Goal: Book appointment/travel/reservation

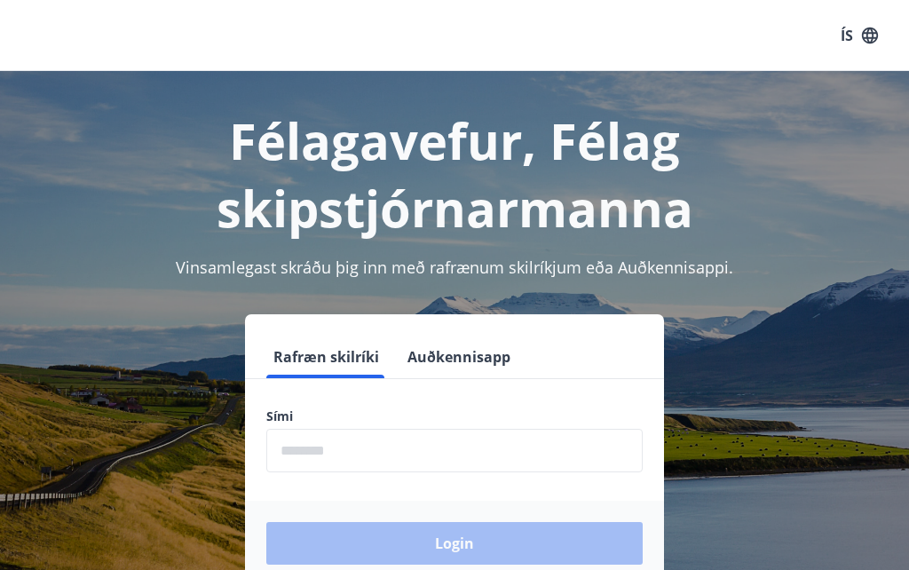
click at [317, 450] on input "phone" at bounding box center [454, 450] width 376 height 43
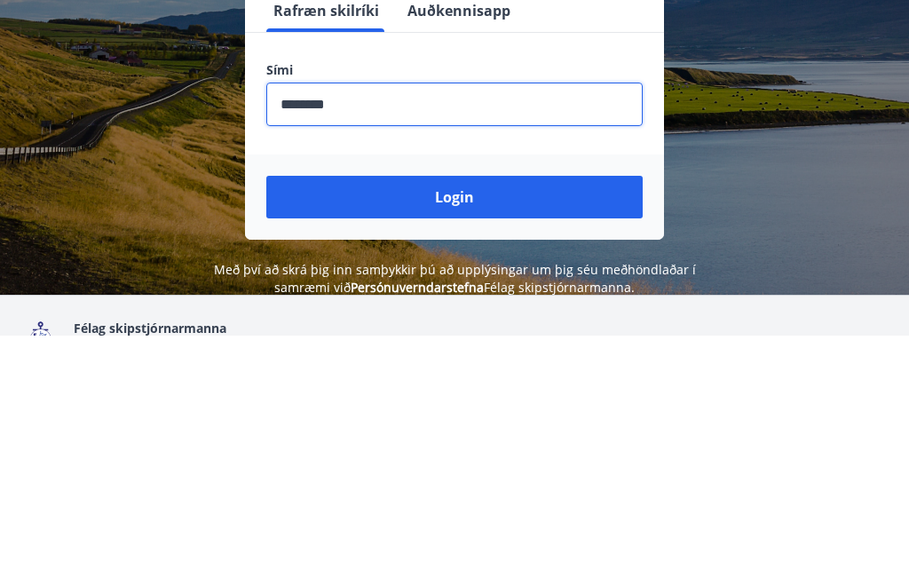
scroll to position [112, 0]
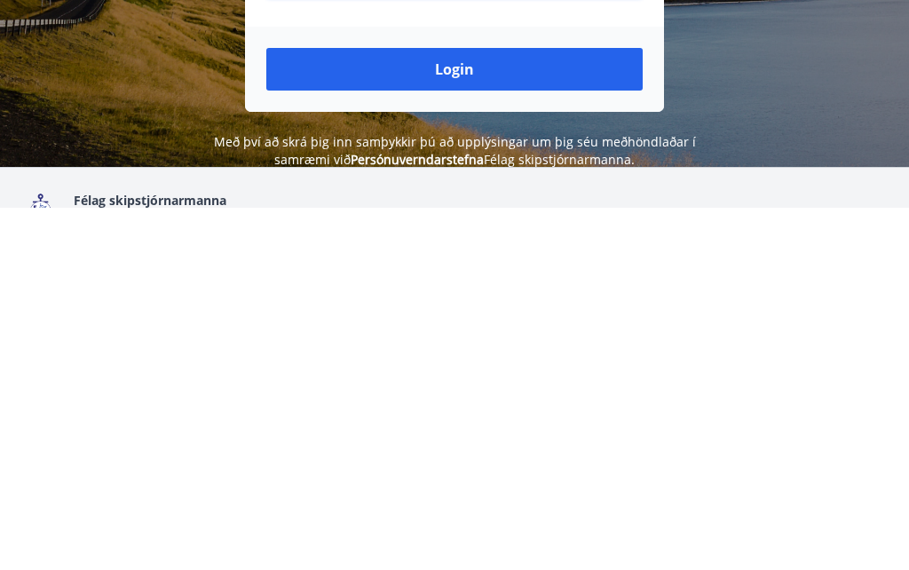
type input "********"
click at [503, 410] on button "Login" at bounding box center [454, 431] width 376 height 43
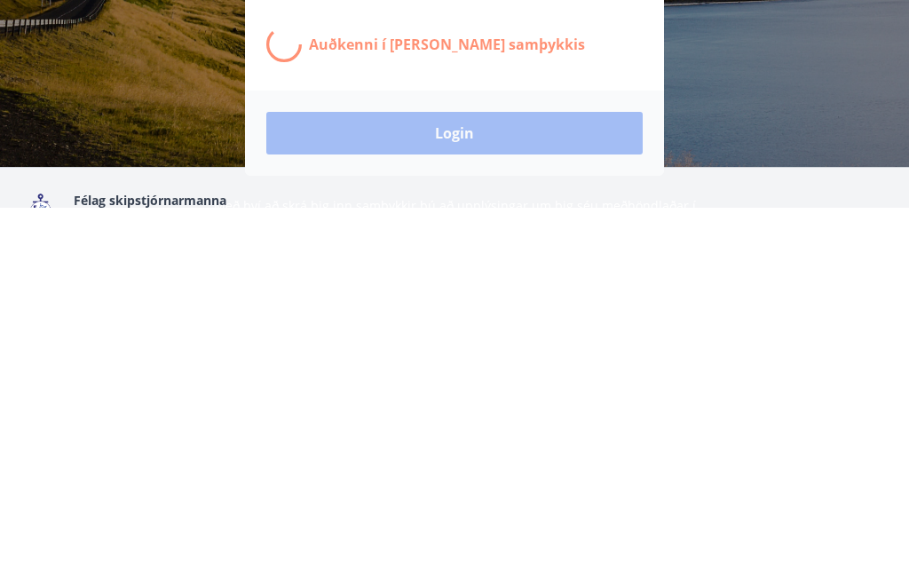
scroll to position [297, 0]
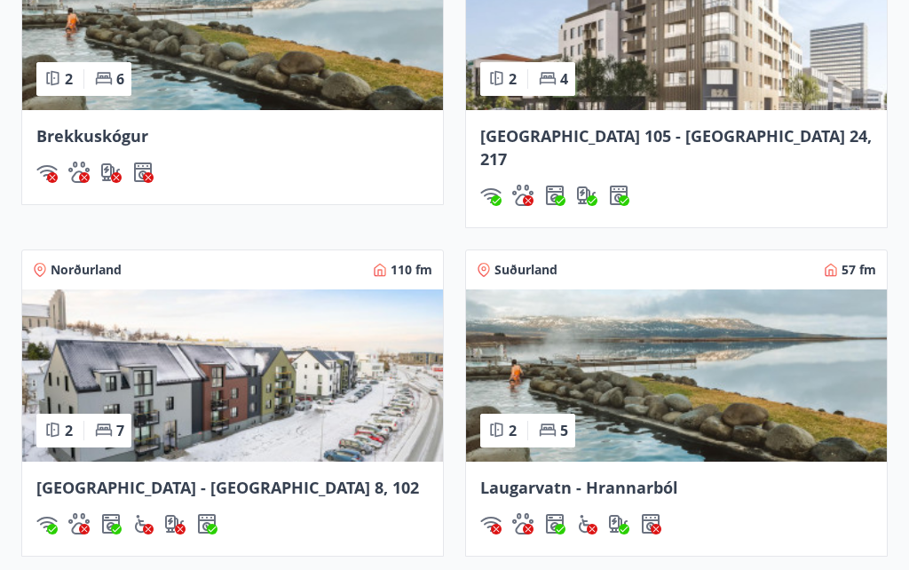
scroll to position [1430, 0]
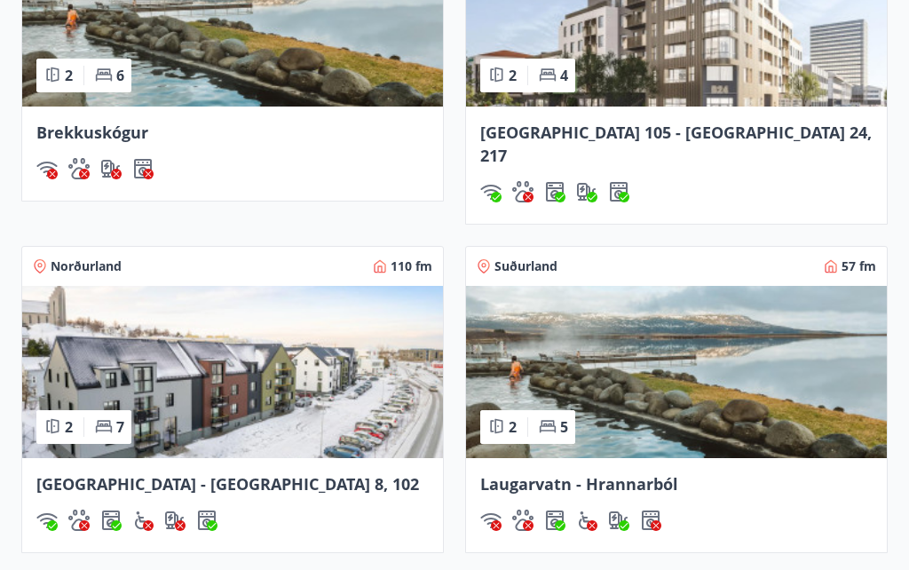
click at [188, 361] on img at bounding box center [232, 373] width 421 height 172
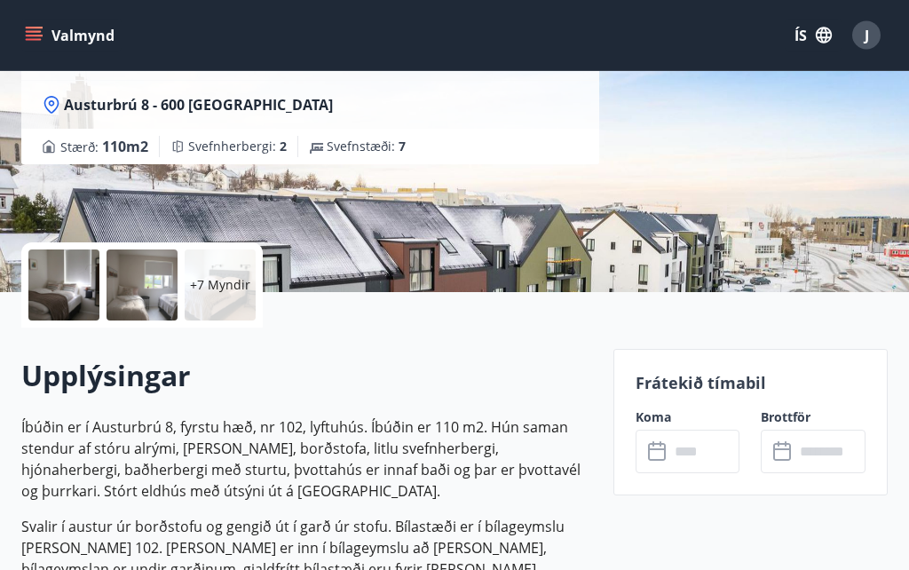
scroll to position [242, 0]
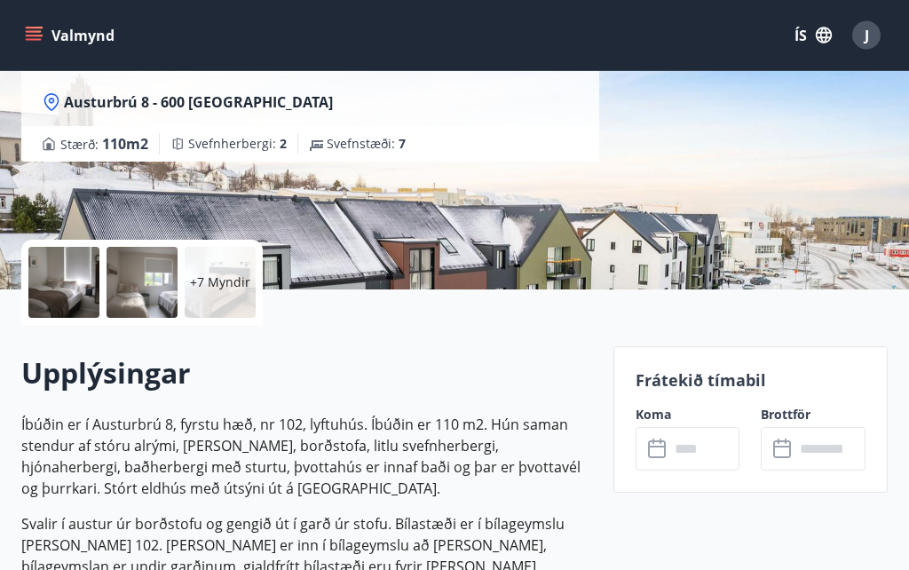
click at [664, 441] on icon at bounding box center [657, 450] width 18 height 18
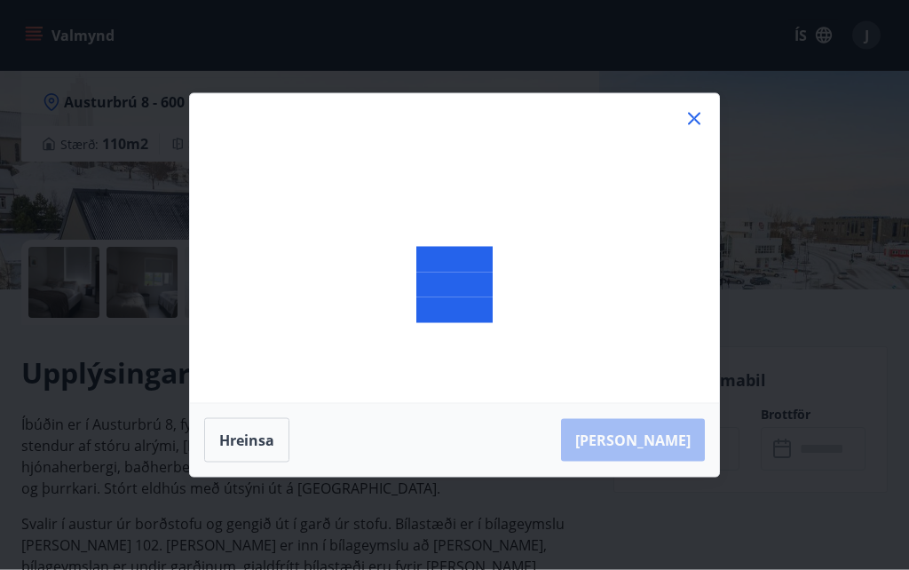
scroll to position [243, 0]
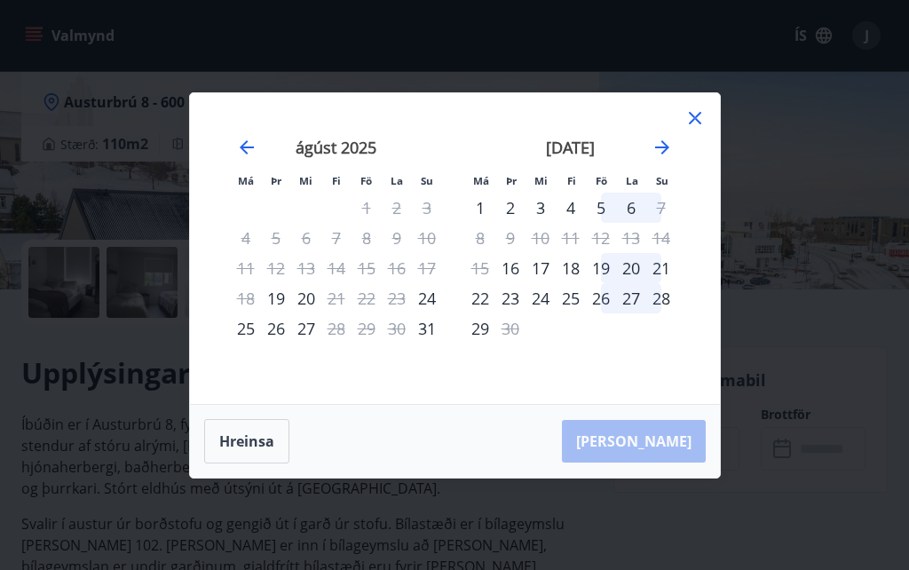
click at [670, 158] on icon "Move forward to switch to the next month." at bounding box center [662, 147] width 21 height 21
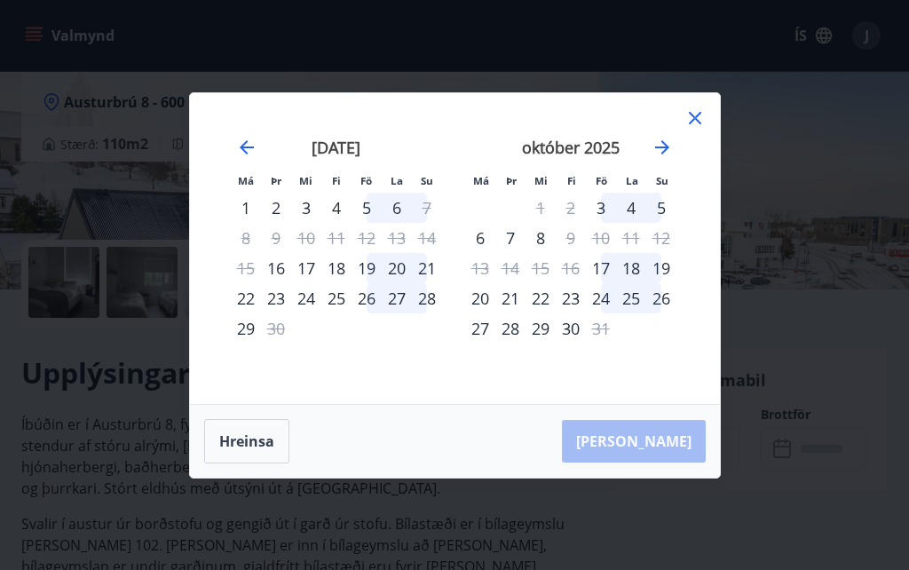
click at [625, 283] on div "18" at bounding box center [631, 268] width 30 height 30
click at [628, 283] on div "18" at bounding box center [631, 268] width 30 height 30
click at [656, 283] on div "19" at bounding box center [661, 268] width 30 height 30
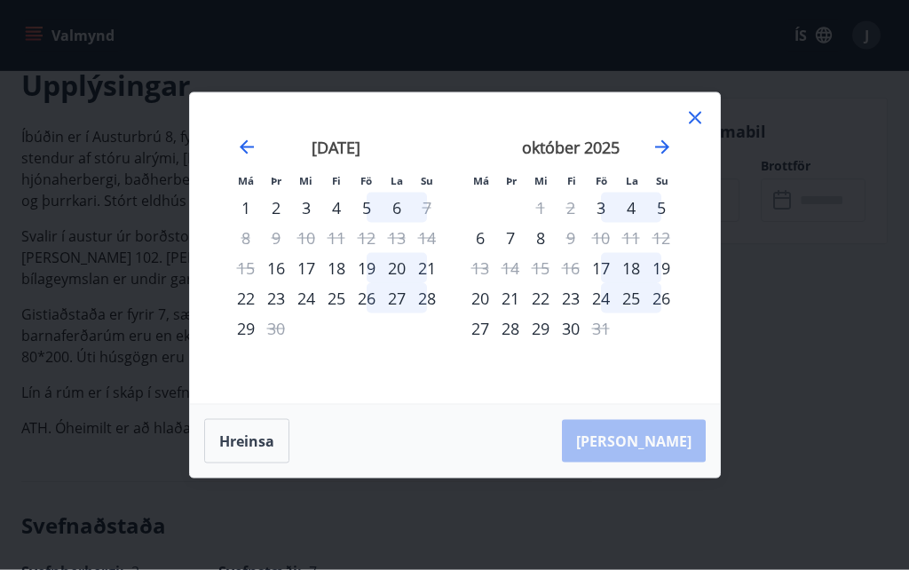
scroll to position [533, 0]
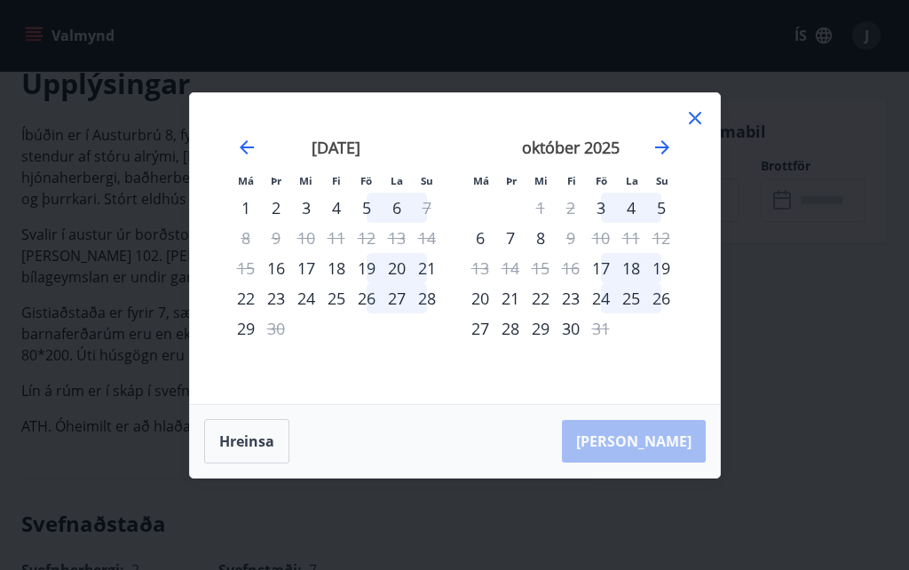
click at [669, 158] on icon "Move forward to switch to the next month." at bounding box center [662, 147] width 21 height 21
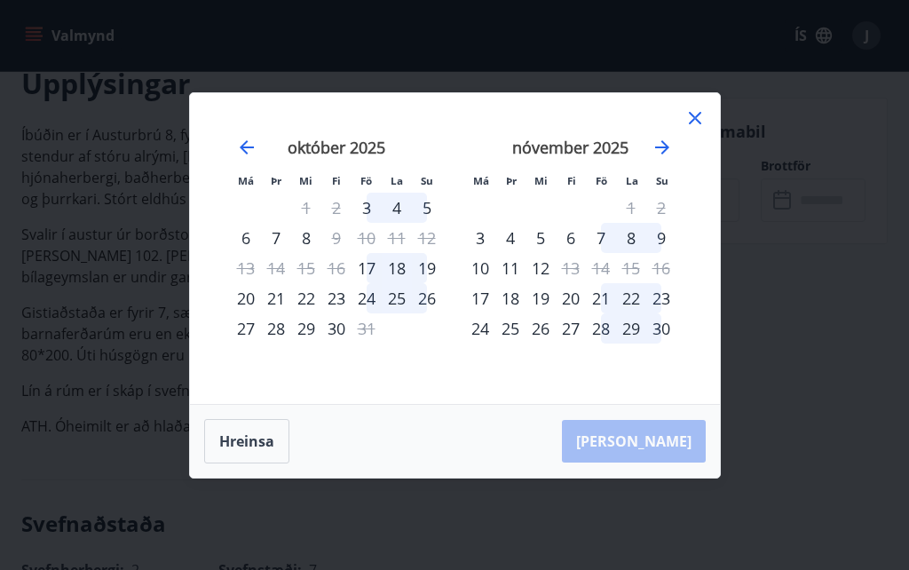
click at [396, 283] on div "18" at bounding box center [397, 268] width 30 height 30
click at [382, 283] on div "18" at bounding box center [397, 268] width 30 height 30
click at [678, 468] on div "Hreinsa Taka Frá" at bounding box center [455, 441] width 530 height 73
click at [692, 129] on icon at bounding box center [694, 117] width 21 height 21
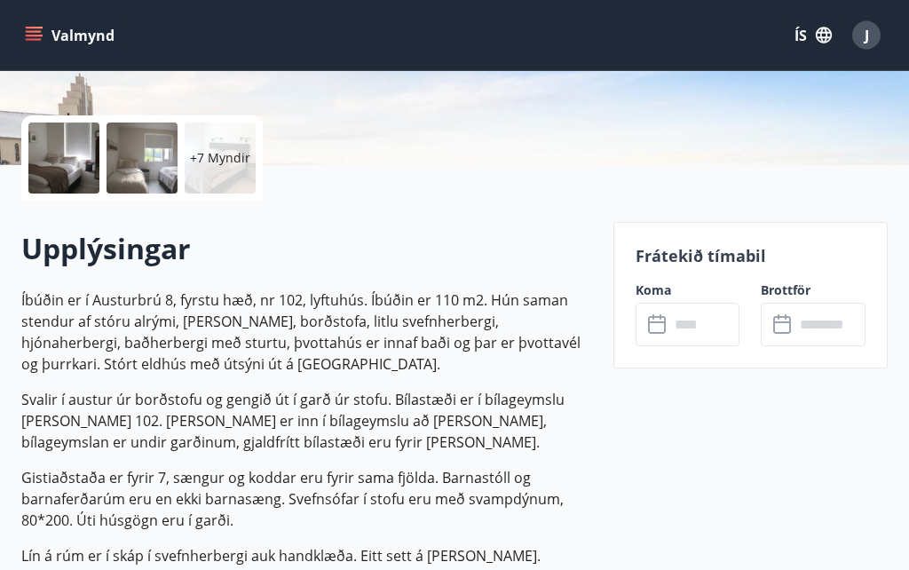
scroll to position [368, 0]
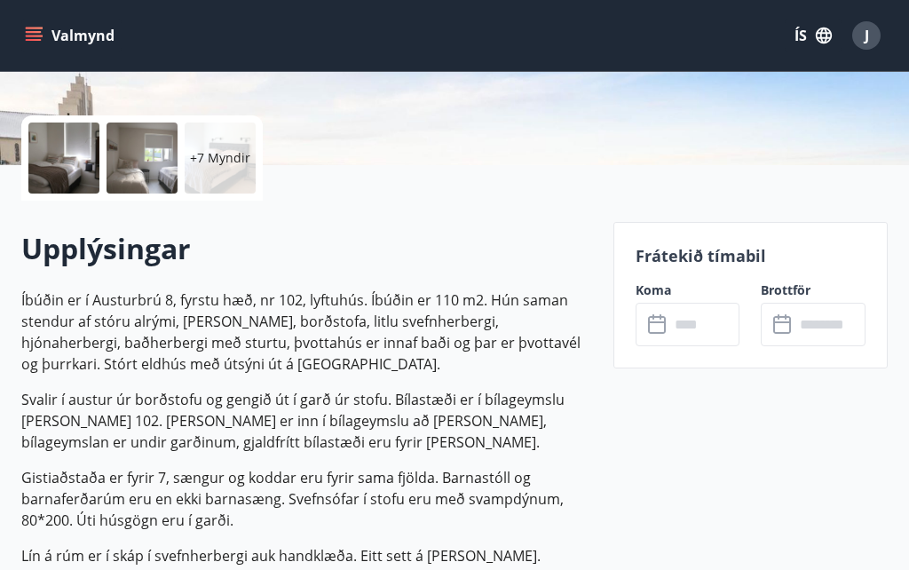
click at [672, 315] on input "text" at bounding box center [704, 324] width 71 height 43
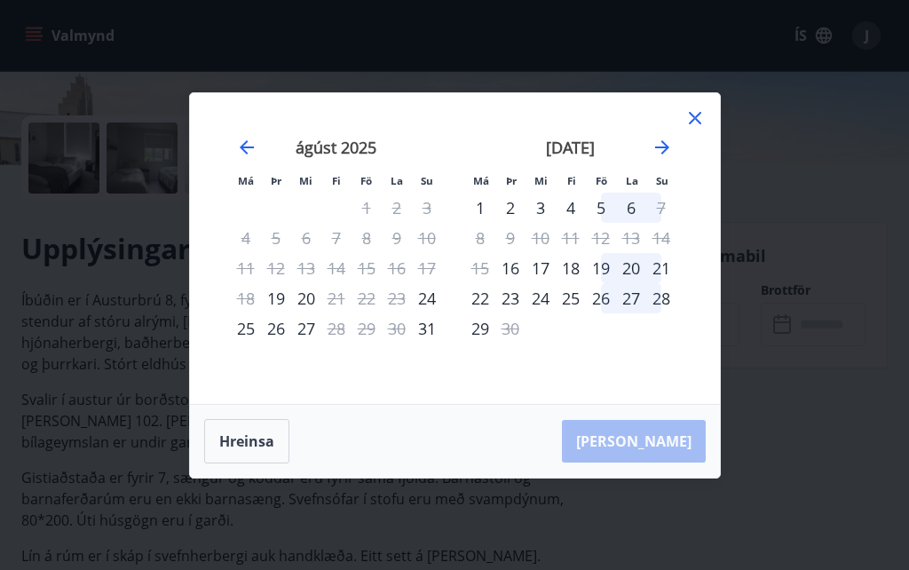
click at [670, 158] on icon "Move forward to switch to the next month." at bounding box center [662, 147] width 21 height 21
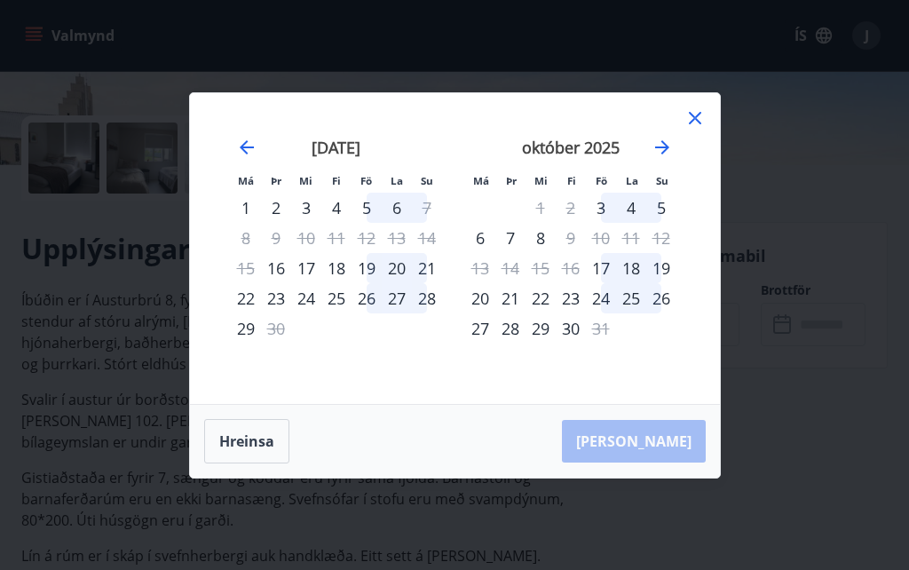
click at [625, 283] on div "18" at bounding box center [631, 268] width 30 height 30
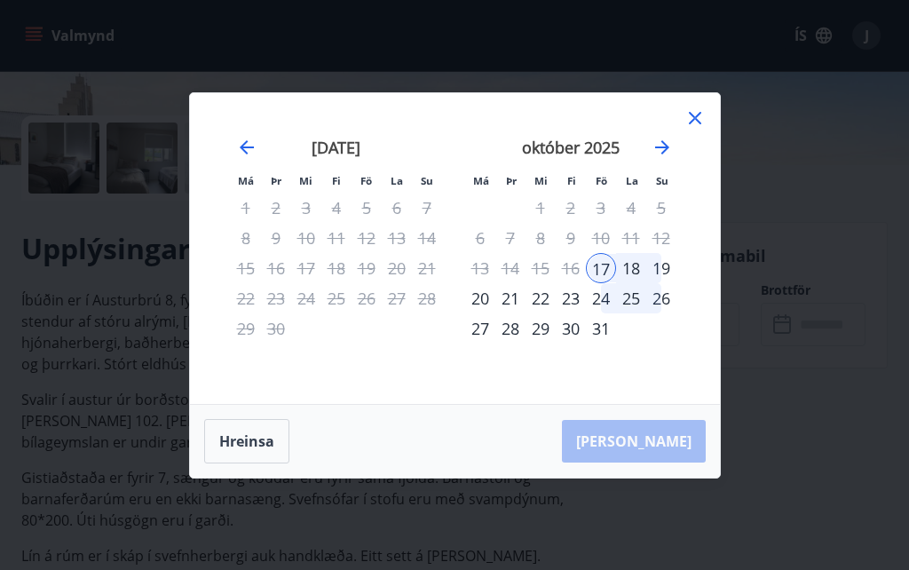
click at [602, 283] on div "17" at bounding box center [601, 268] width 30 height 30
click at [637, 283] on div "18" at bounding box center [631, 268] width 30 height 30
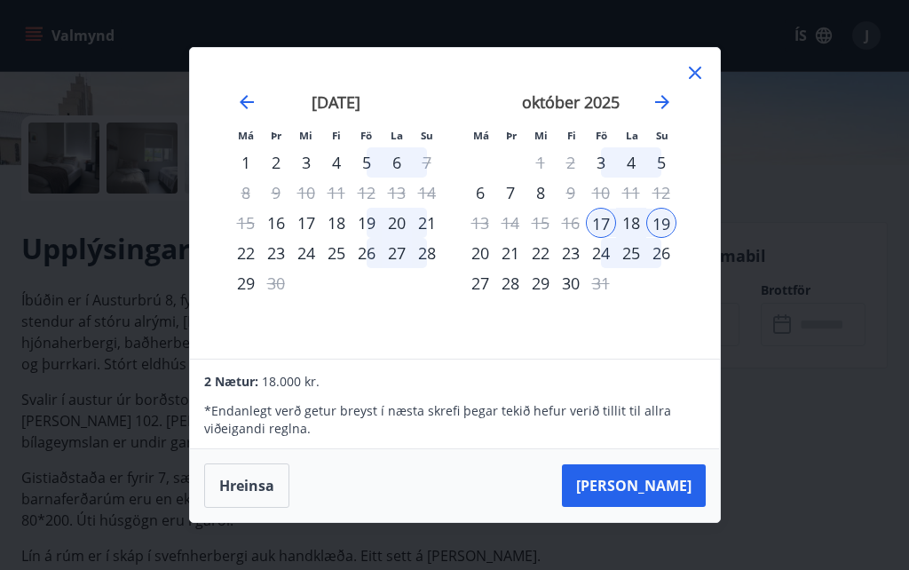
click at [671, 268] on div "26" at bounding box center [661, 253] width 30 height 30
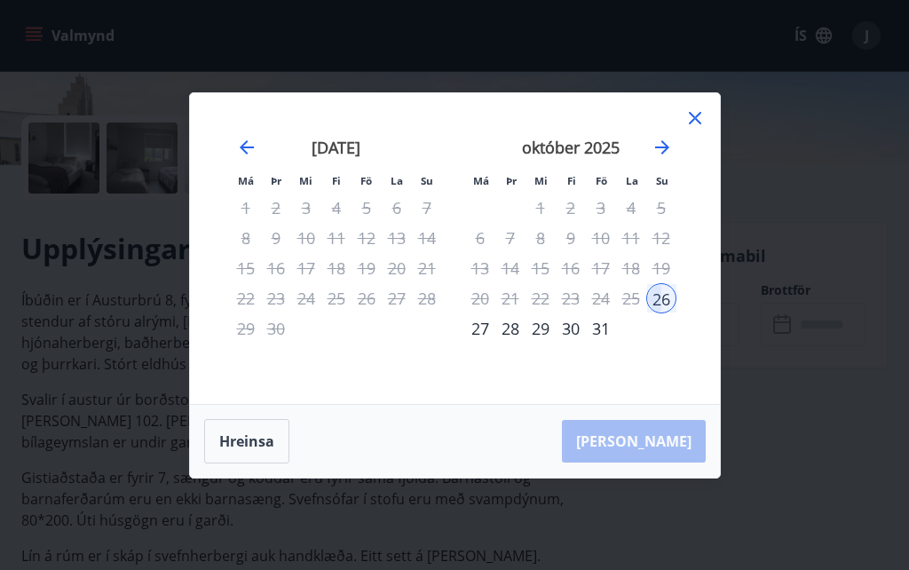
click at [607, 283] on div "17" at bounding box center [601, 268] width 30 height 30
click at [645, 283] on div "18" at bounding box center [631, 268] width 30 height 30
click at [671, 283] on div "19" at bounding box center [661, 268] width 30 height 30
click at [689, 478] on div "Hreinsa Taka Frá" at bounding box center [455, 441] width 530 height 73
click at [243, 463] on button "Hreinsa" at bounding box center [246, 441] width 85 height 44
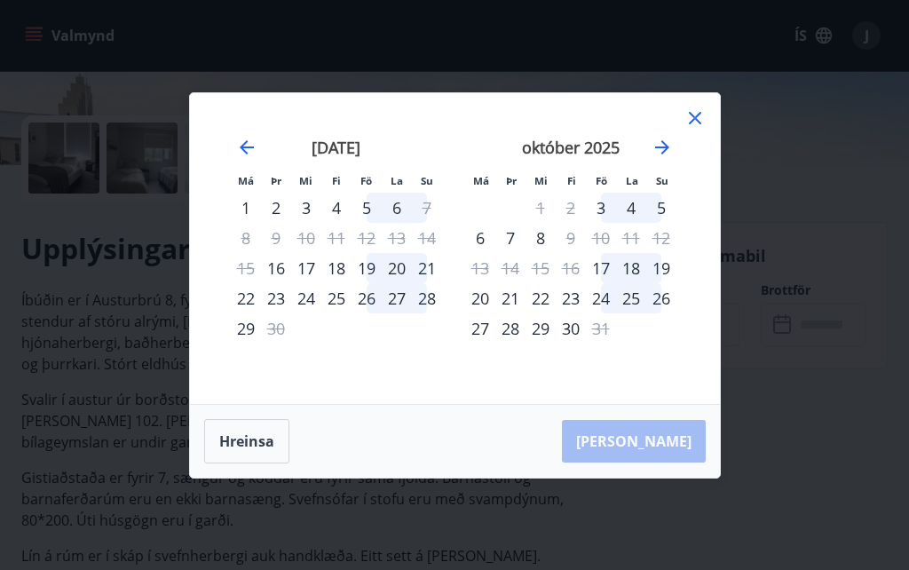
click at [613, 283] on div "17" at bounding box center [601, 268] width 30 height 30
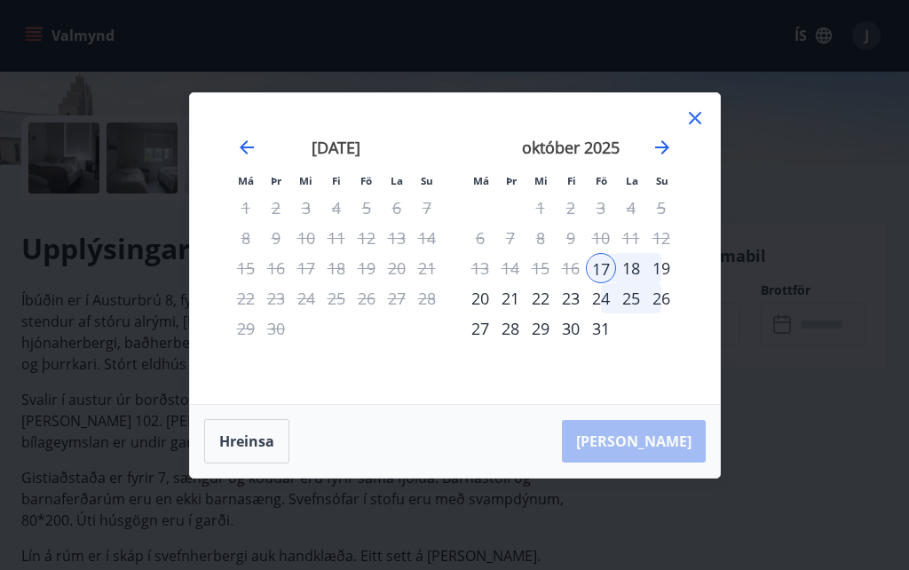
click at [614, 283] on div "17" at bounding box center [601, 268] width 30 height 30
click at [642, 283] on div "18" at bounding box center [631, 268] width 30 height 30
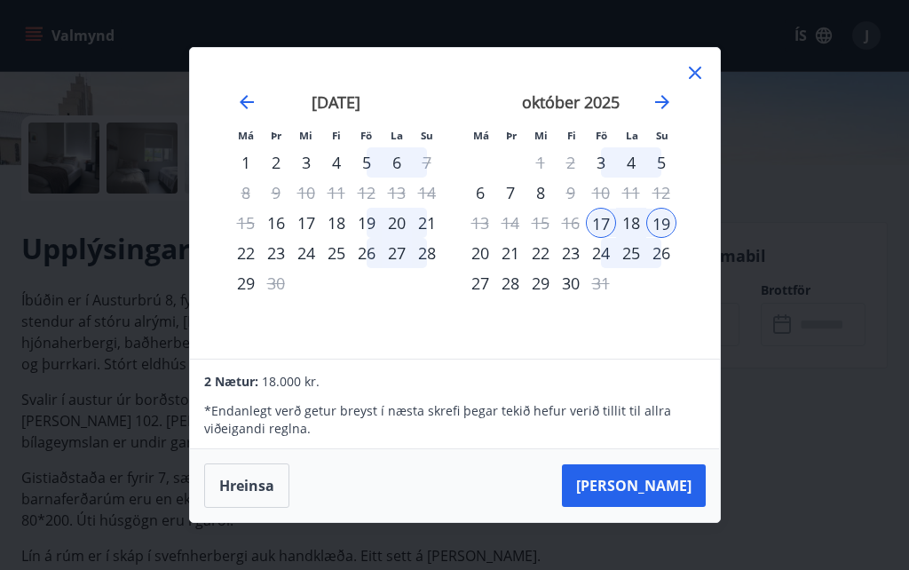
click at [495, 268] on div "21" at bounding box center [510, 253] width 30 height 30
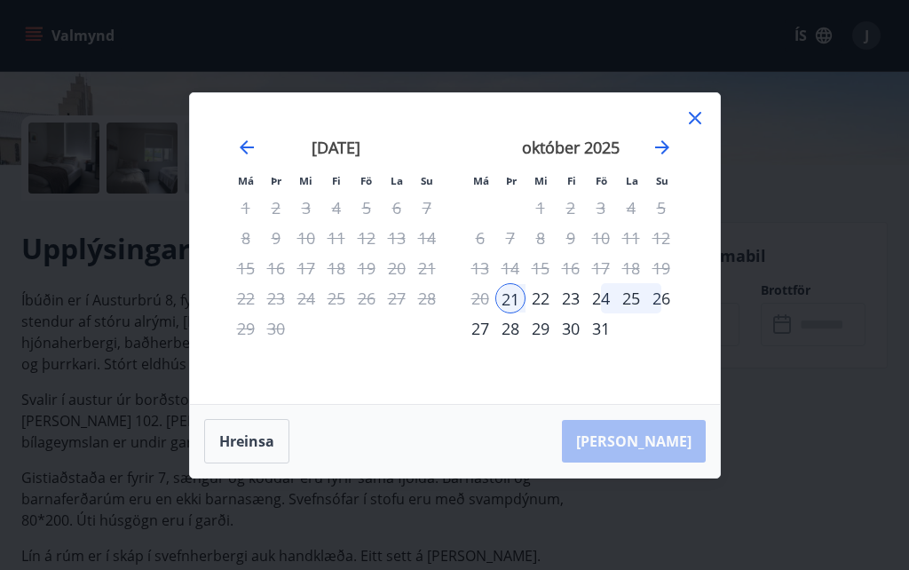
click at [492, 253] on div "6" at bounding box center [480, 238] width 30 height 30
click at [663, 470] on div "Hreinsa Taka Frá" at bounding box center [455, 441] width 530 height 73
click at [240, 463] on button "Hreinsa" at bounding box center [246, 441] width 85 height 44
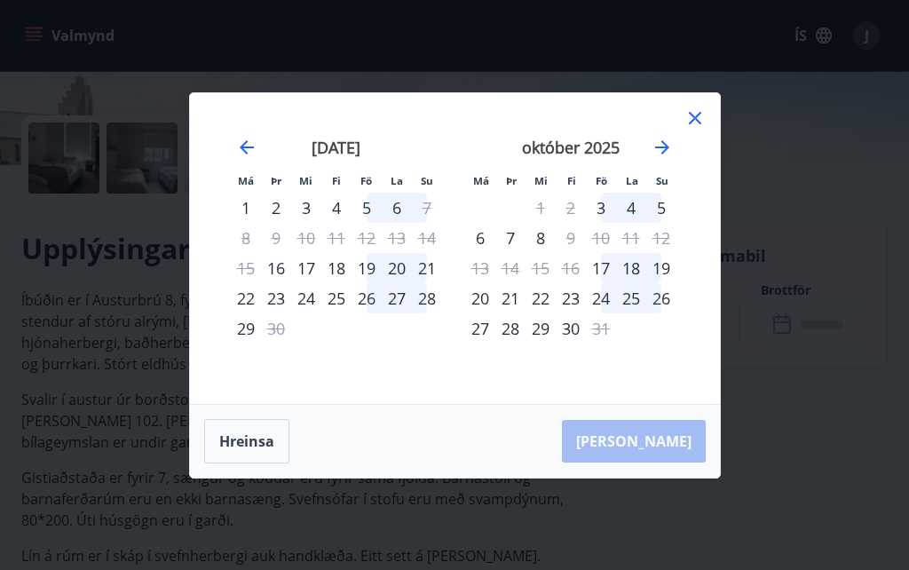
click at [605, 313] on div "24" at bounding box center [601, 298] width 30 height 30
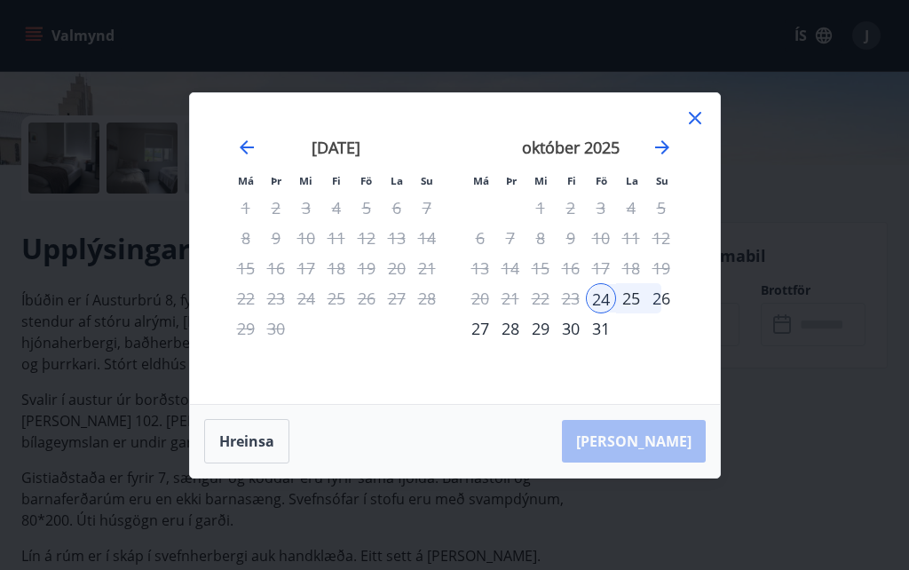
click at [644, 313] on div "25" at bounding box center [631, 298] width 30 height 30
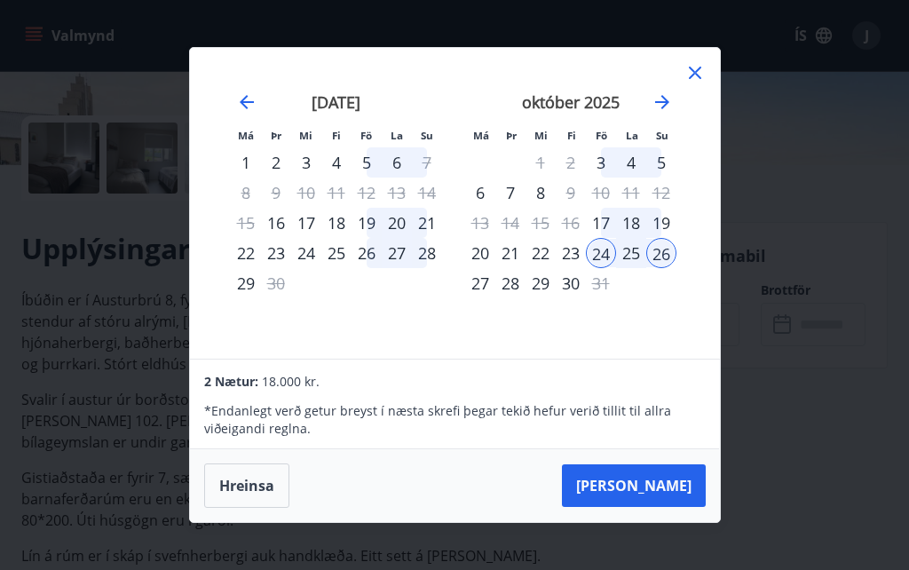
click at [489, 298] on div "27" at bounding box center [480, 283] width 30 height 30
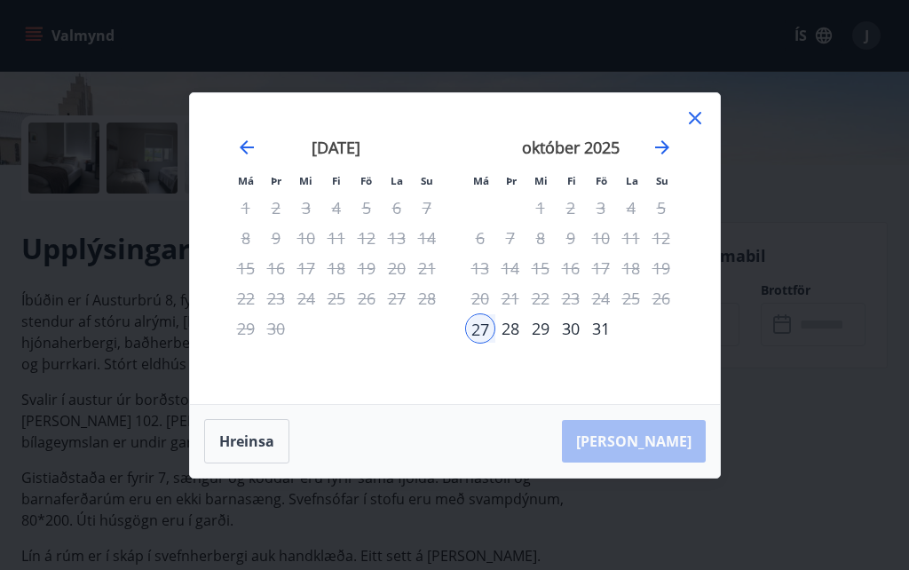
click at [249, 463] on button "Hreinsa" at bounding box center [246, 441] width 85 height 44
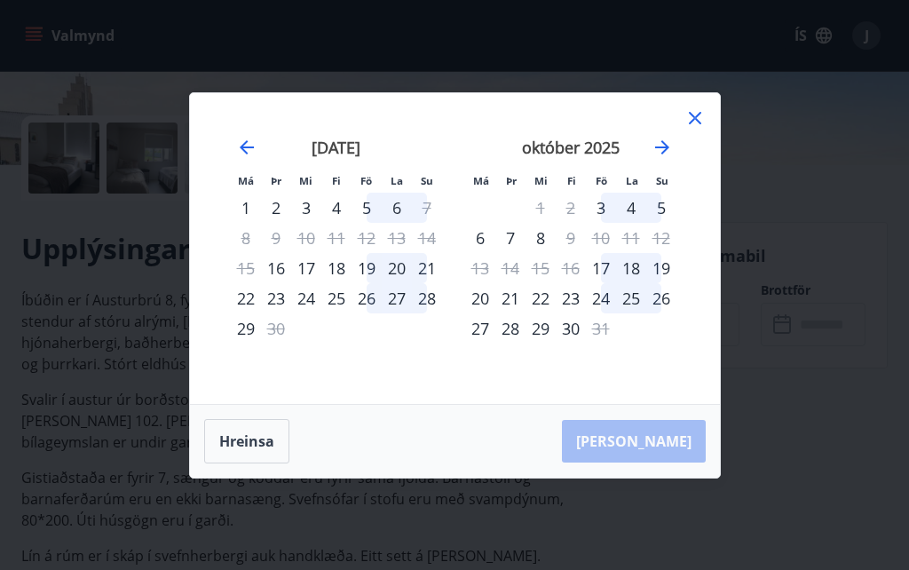
click at [572, 313] on div "23" at bounding box center [571, 298] width 30 height 30
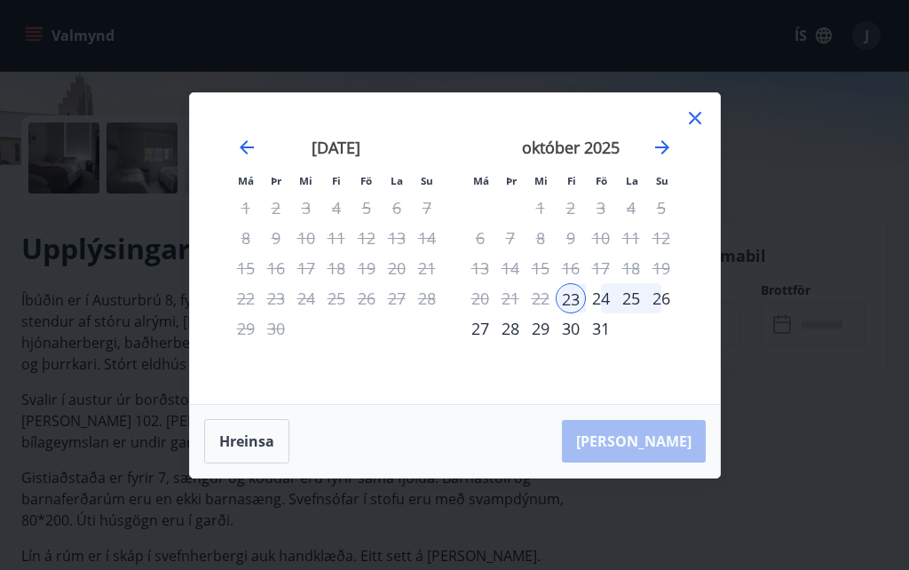
click at [608, 313] on div "24" at bounding box center [601, 298] width 30 height 30
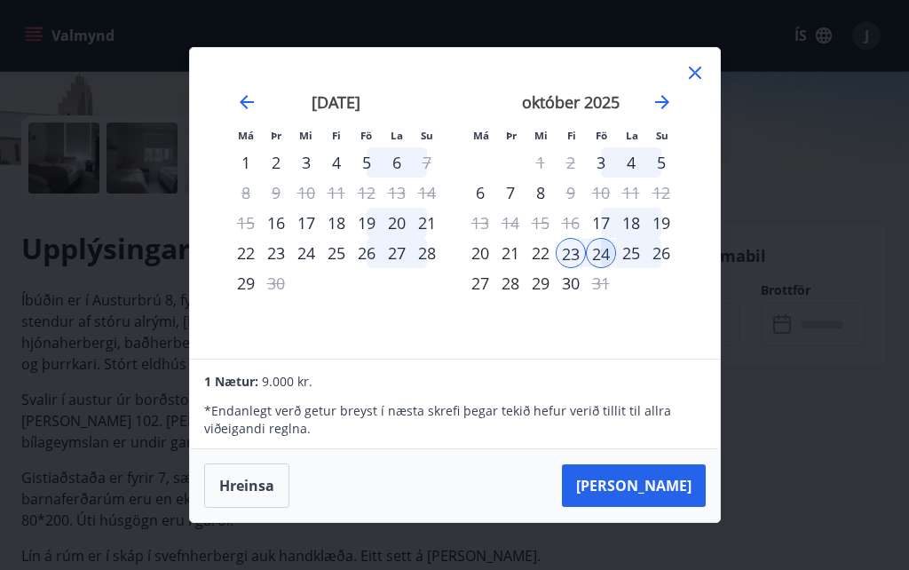
click at [638, 268] on div "25" at bounding box center [631, 253] width 30 height 30
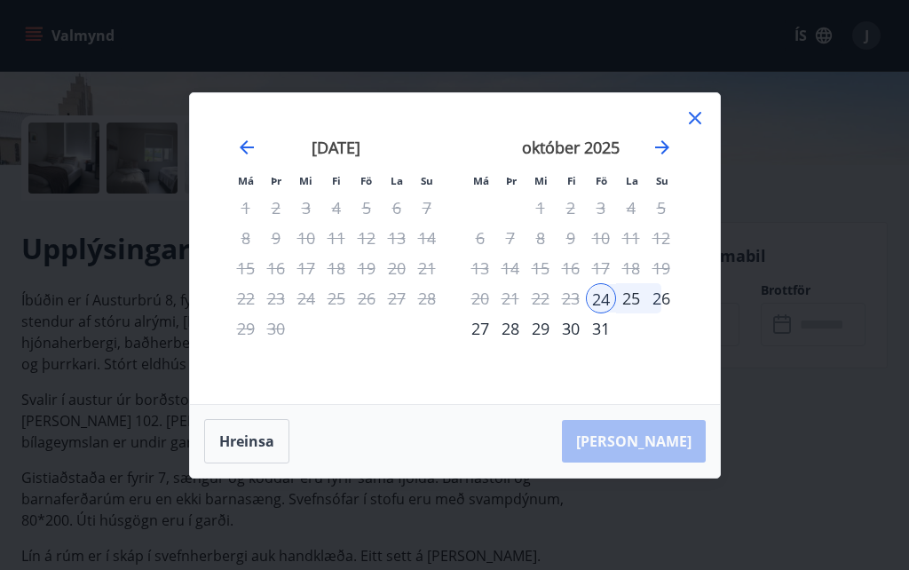
click at [673, 313] on div "26" at bounding box center [661, 298] width 30 height 30
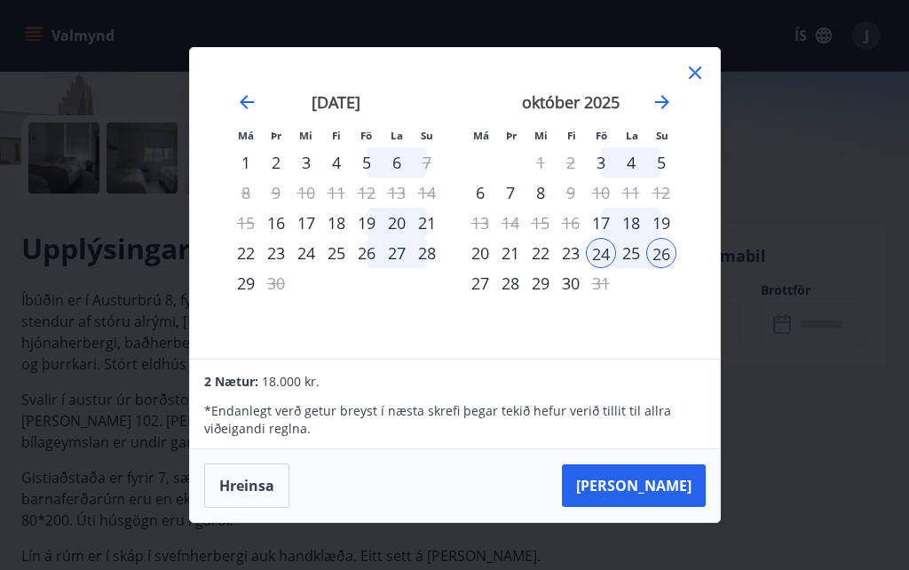
click at [489, 298] on div "27" at bounding box center [480, 283] width 30 height 30
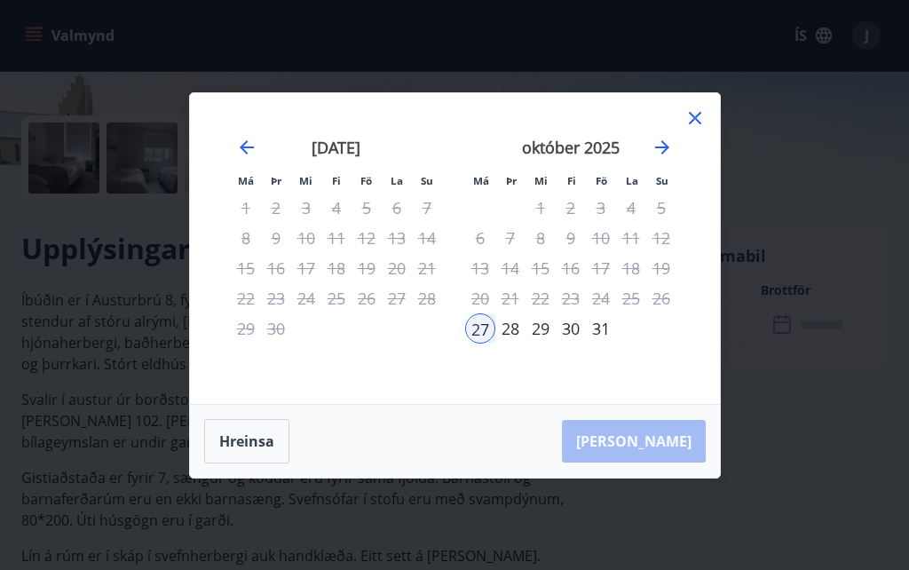
click at [666, 471] on div "Hreinsa Taka Frá" at bounding box center [455, 441] width 530 height 73
click at [660, 473] on div "Hreinsa Taka Frá" at bounding box center [455, 441] width 530 height 73
click at [659, 470] on div "Hreinsa Taka Frá" at bounding box center [455, 441] width 530 height 73
click at [609, 313] on div "24" at bounding box center [601, 298] width 30 height 30
click at [262, 463] on button "Hreinsa" at bounding box center [246, 441] width 85 height 44
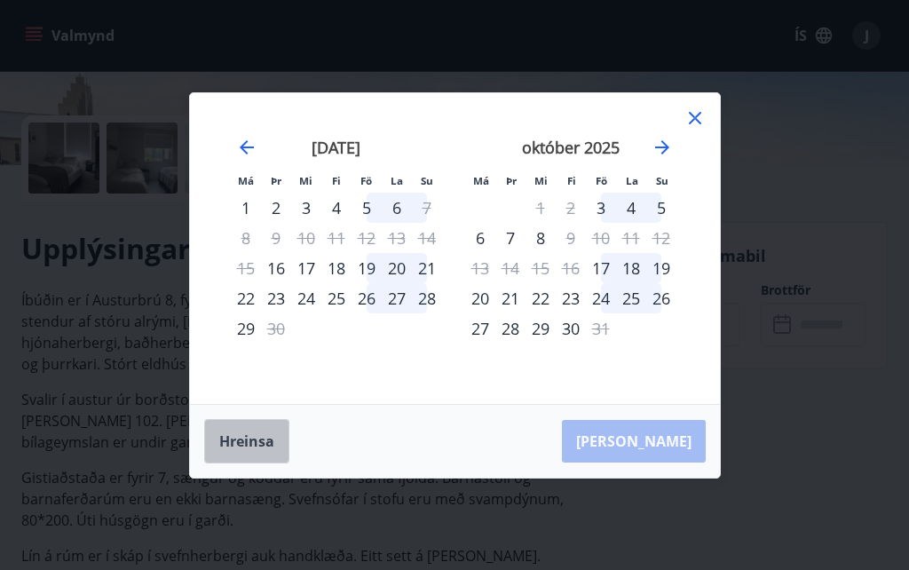
click at [255, 463] on button "Hreinsa" at bounding box center [246, 441] width 85 height 44
click at [228, 463] on button "Hreinsa" at bounding box center [246, 441] width 85 height 44
click at [256, 463] on button "Hreinsa" at bounding box center [246, 441] width 85 height 44
click at [608, 313] on div "24" at bounding box center [601, 298] width 30 height 30
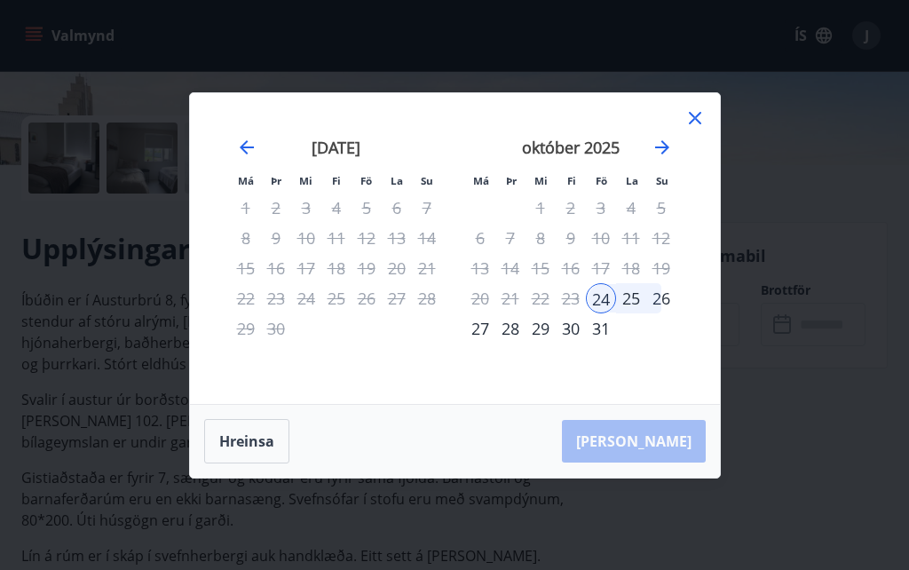
click at [642, 313] on div "25" at bounding box center [631, 298] width 30 height 30
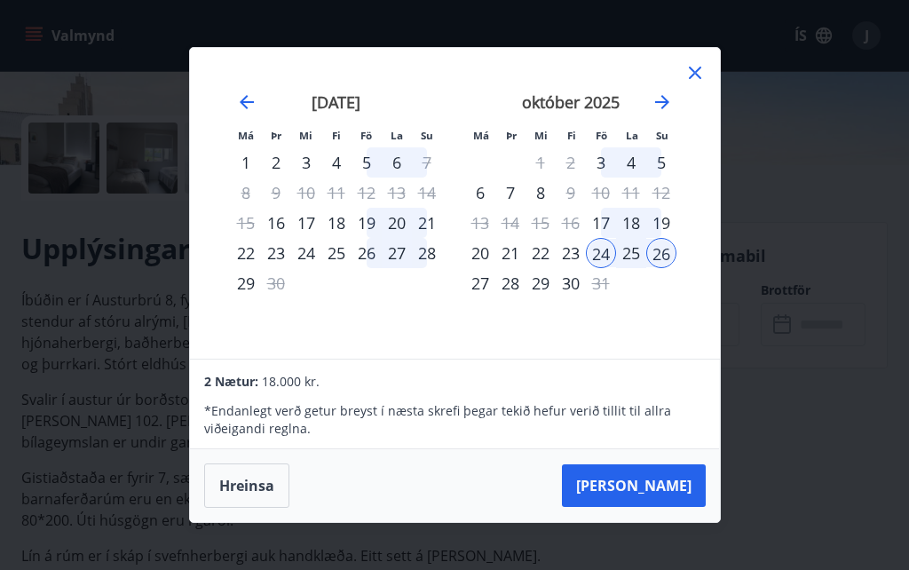
click at [486, 298] on div "27" at bounding box center [480, 283] width 30 height 30
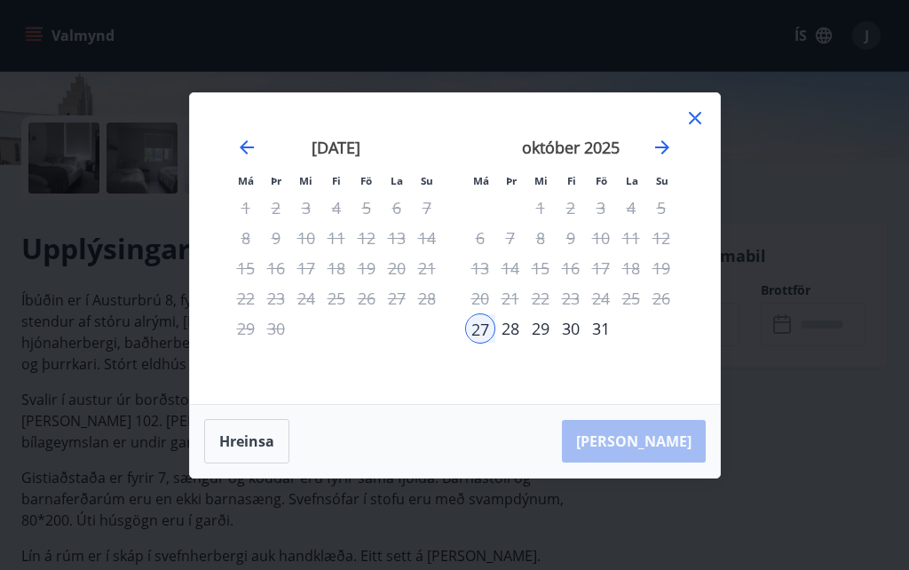
click at [672, 313] on div "26" at bounding box center [661, 298] width 30 height 30
click at [248, 463] on button "Hreinsa" at bounding box center [246, 441] width 85 height 44
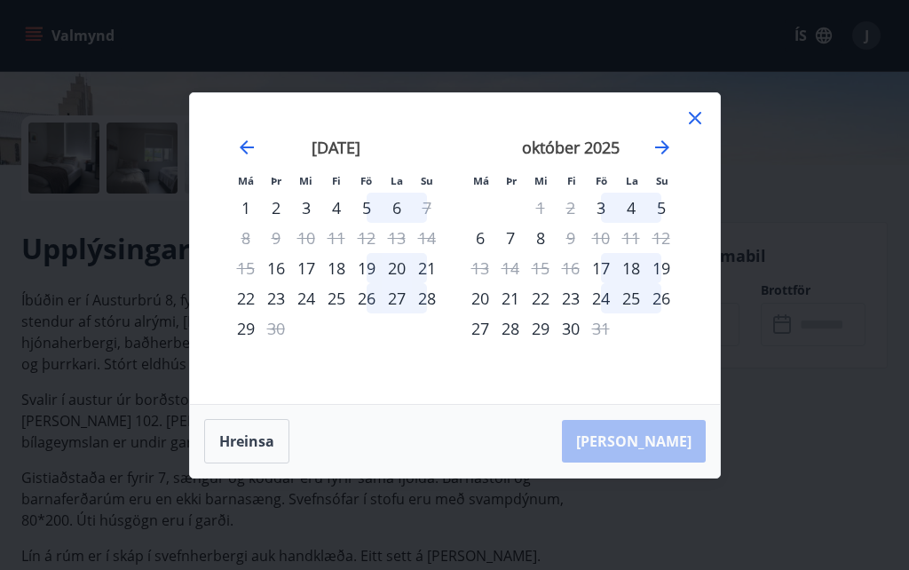
click at [577, 313] on div "23" at bounding box center [571, 298] width 30 height 30
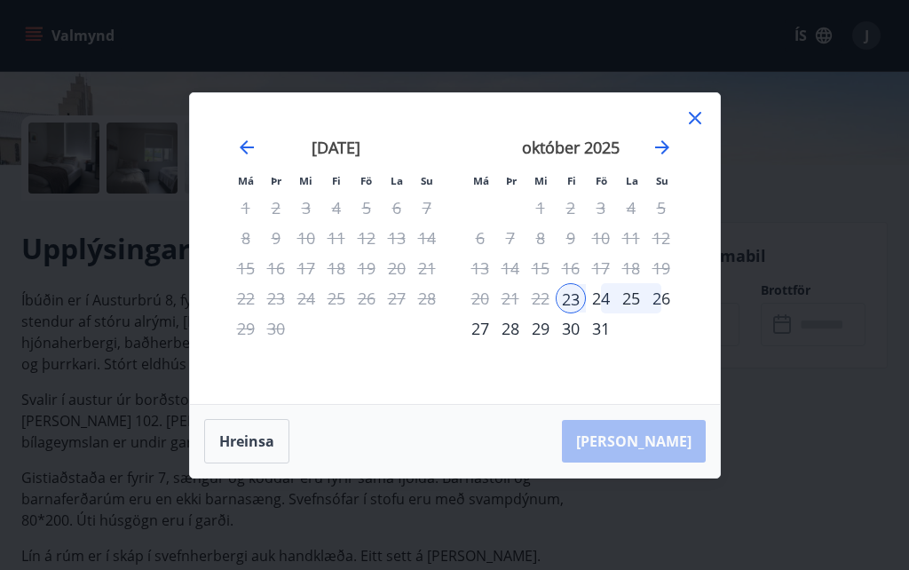
click at [486, 344] on div "27" at bounding box center [480, 328] width 30 height 30
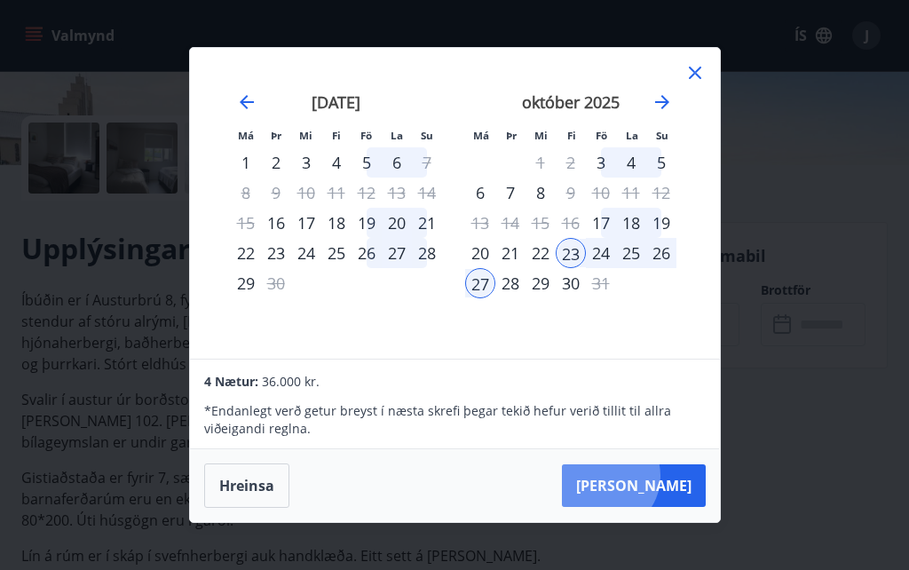
click at [660, 507] on button "Taka Frá" at bounding box center [634, 485] width 144 height 43
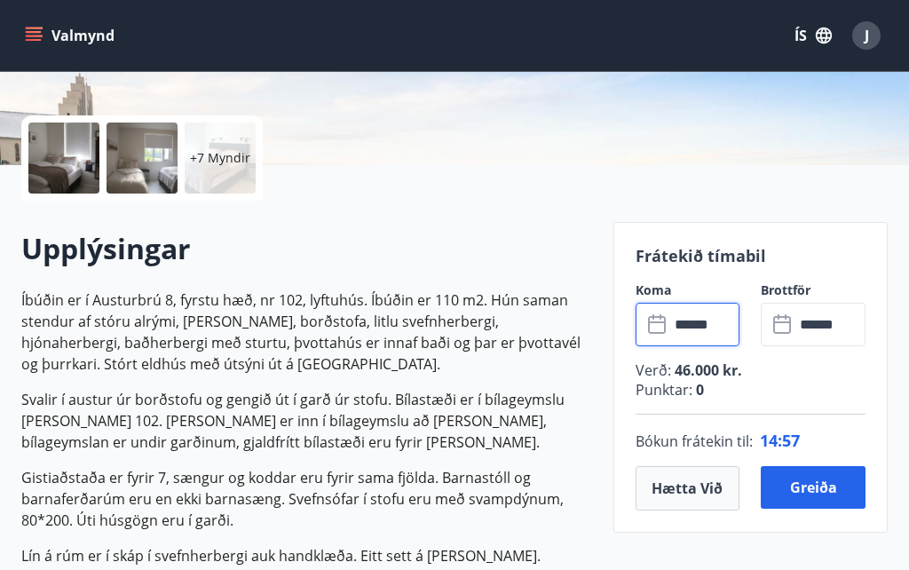
type input "******"
click at [684, 492] on button "Hætta við" at bounding box center [688, 488] width 105 height 44
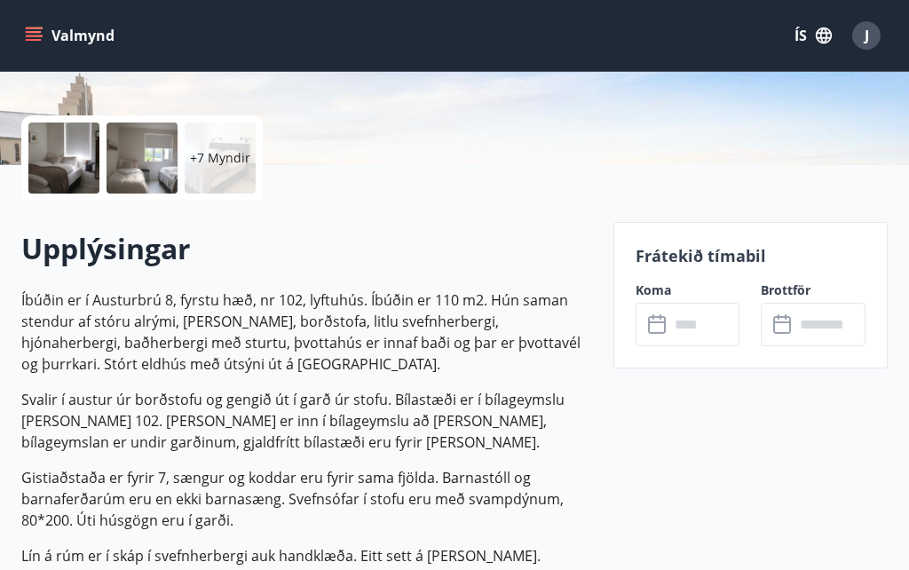
click at [672, 316] on input "text" at bounding box center [704, 324] width 71 height 43
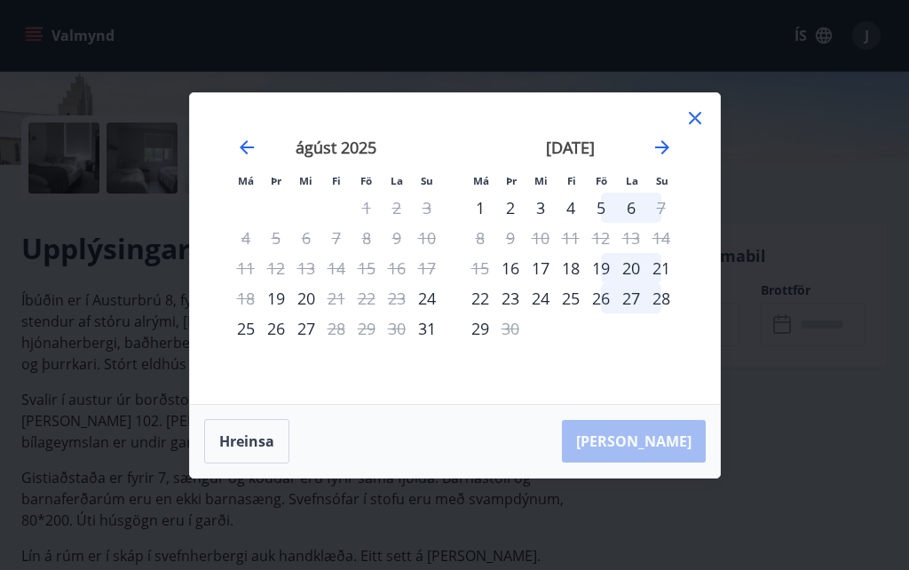
click at [579, 283] on div "18" at bounding box center [571, 268] width 30 height 30
click at [669, 283] on div "21" at bounding box center [661, 268] width 30 height 30
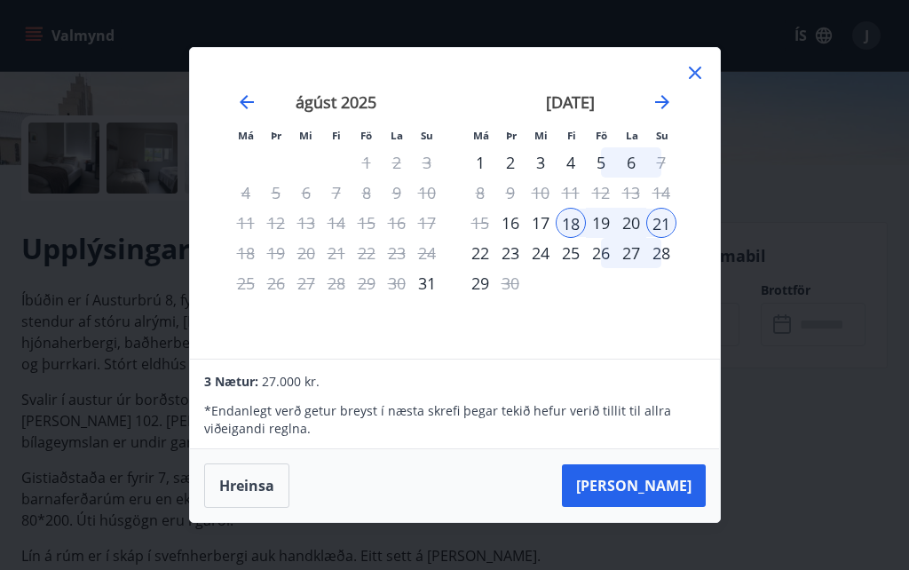
click at [660, 507] on button "Taka Frá" at bounding box center [634, 485] width 144 height 43
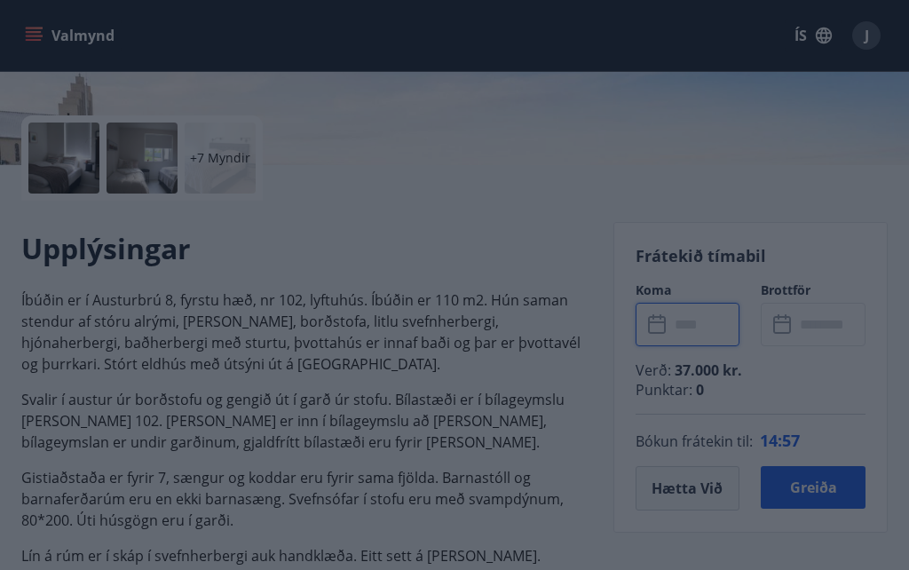
type input "******"
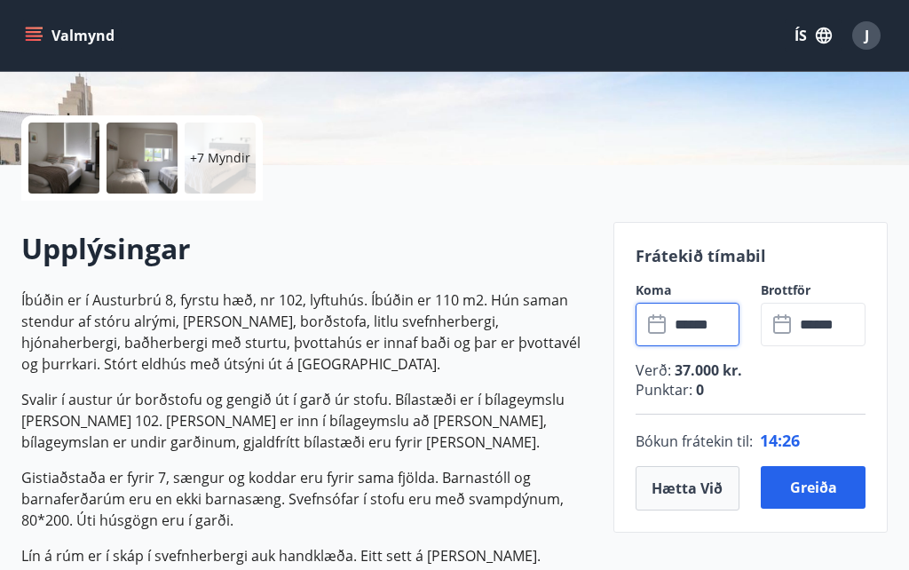
click at [691, 488] on button "Hætta við" at bounding box center [688, 488] width 105 height 44
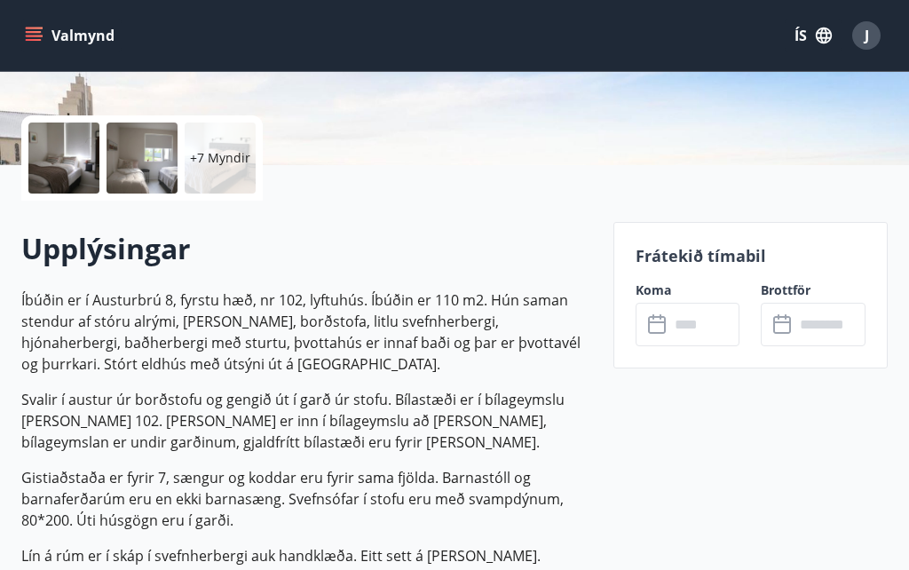
click at [683, 312] on input "text" at bounding box center [704, 324] width 71 height 43
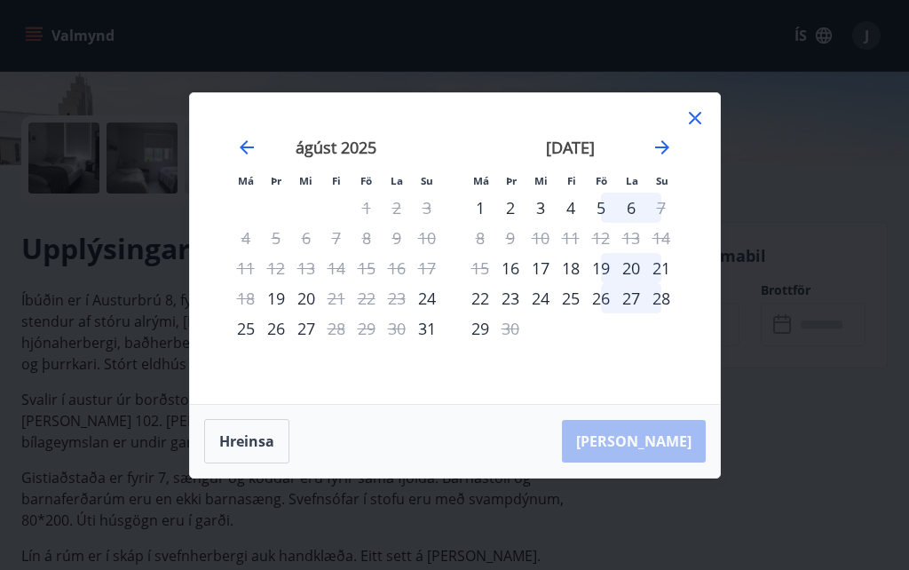
click at [676, 176] on div "september 2025 1 2 3 4 5 6 7 8 9 10 11 12 13 14 15 16 17 18 19 20 21 22 23 24 2…" at bounding box center [571, 260] width 234 height 291
click at [668, 158] on icon "Move forward to switch to the next month." at bounding box center [662, 147] width 21 height 21
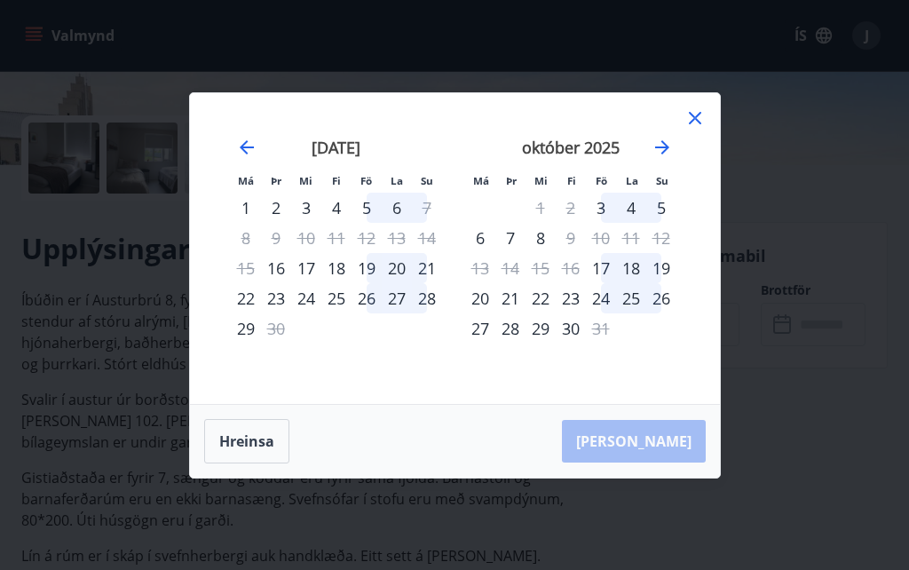
click at [607, 283] on div "17" at bounding box center [601, 268] width 30 height 30
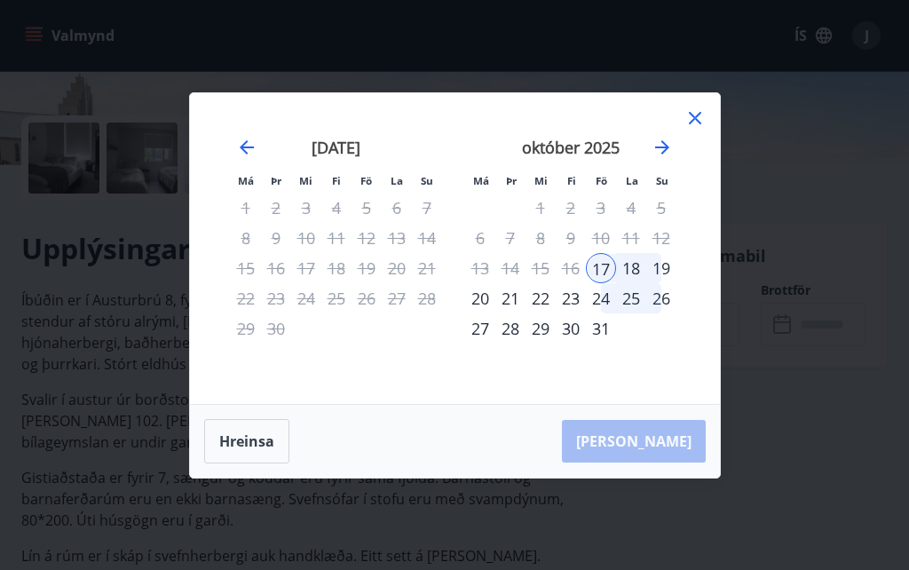
click at [488, 313] on div "20" at bounding box center [480, 298] width 30 height 30
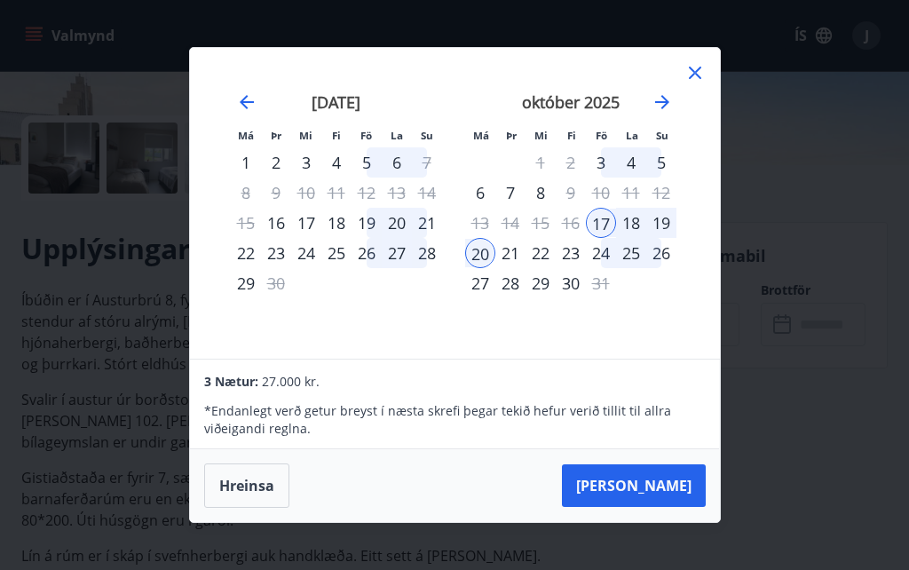
click at [660, 507] on button "Taka Frá" at bounding box center [634, 485] width 144 height 43
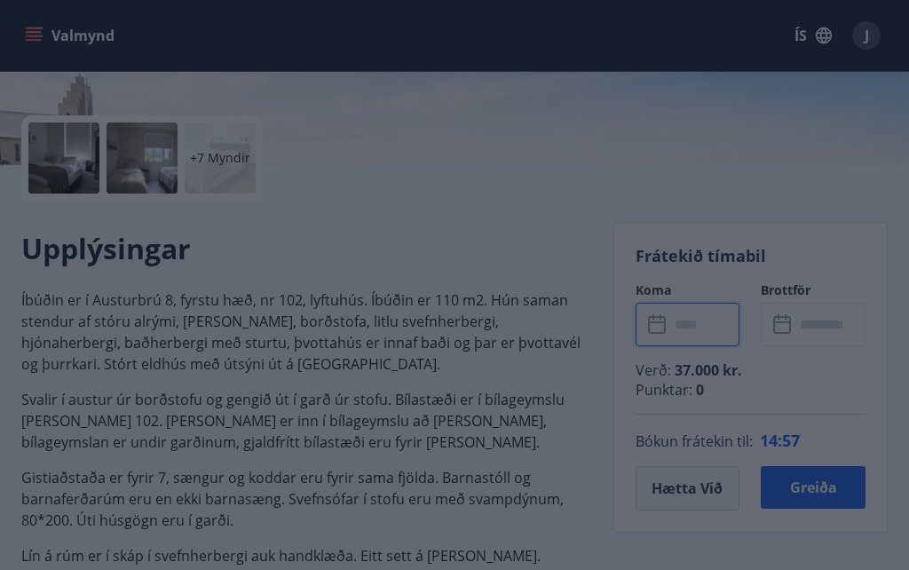
type input "******"
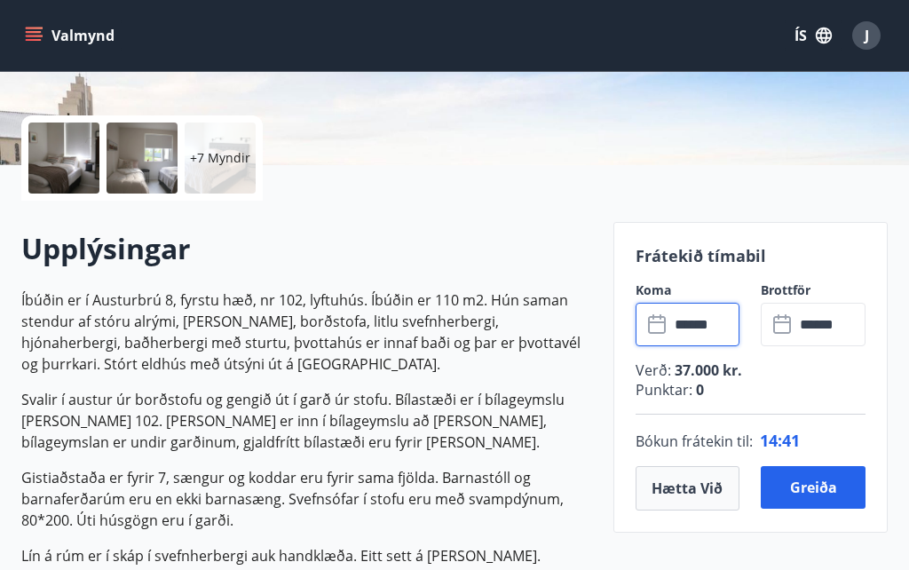
click at [807, 484] on button "Greiða" at bounding box center [813, 487] width 105 height 43
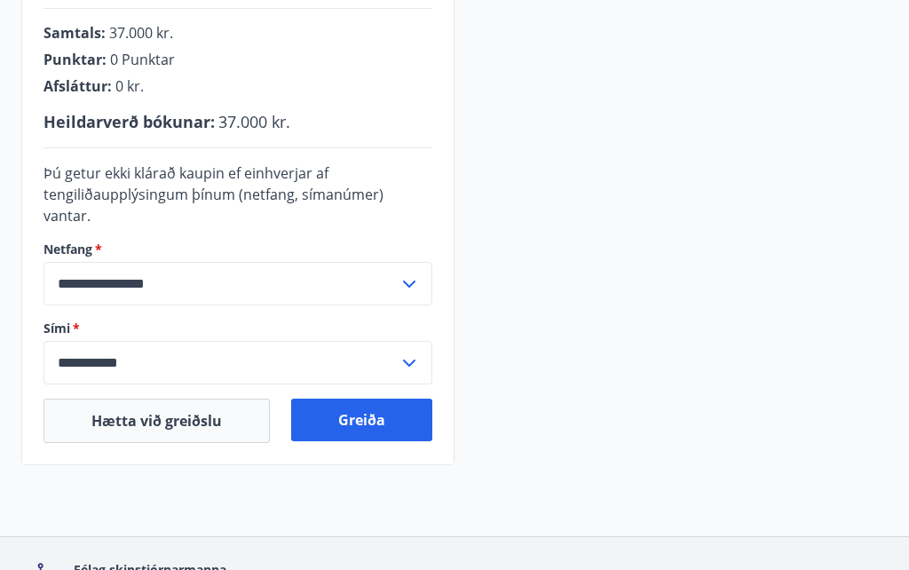
scroll to position [532, 0]
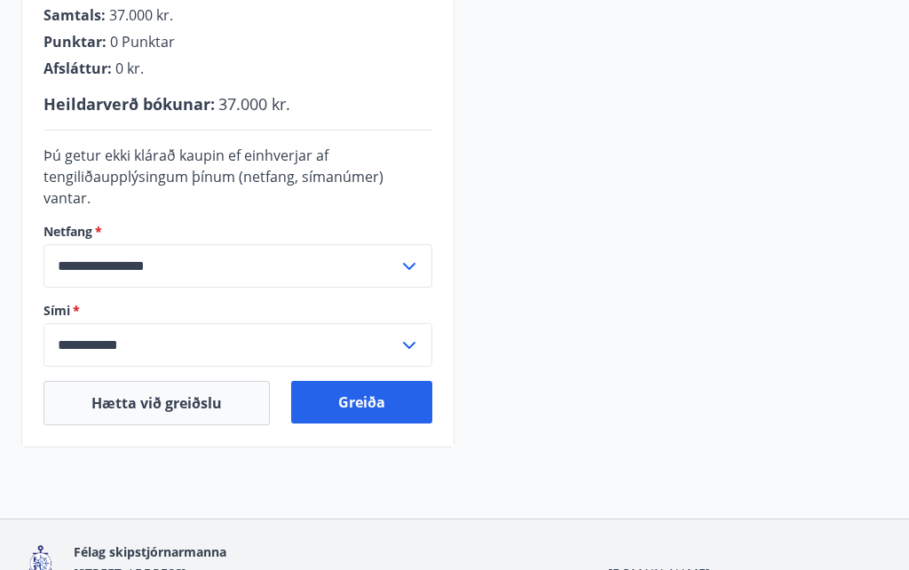
click at [359, 382] on button "Greiða" at bounding box center [361, 402] width 141 height 43
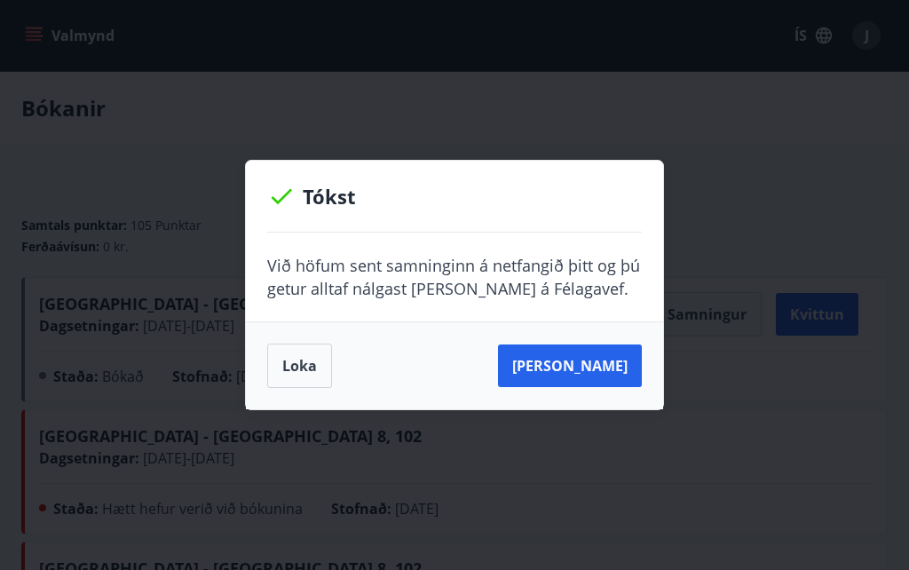
click at [588, 363] on button "[PERSON_NAME]" at bounding box center [570, 365] width 144 height 43
click at [565, 371] on button "[PERSON_NAME]" at bounding box center [570, 365] width 144 height 43
click at [304, 364] on button "Loka" at bounding box center [299, 366] width 65 height 44
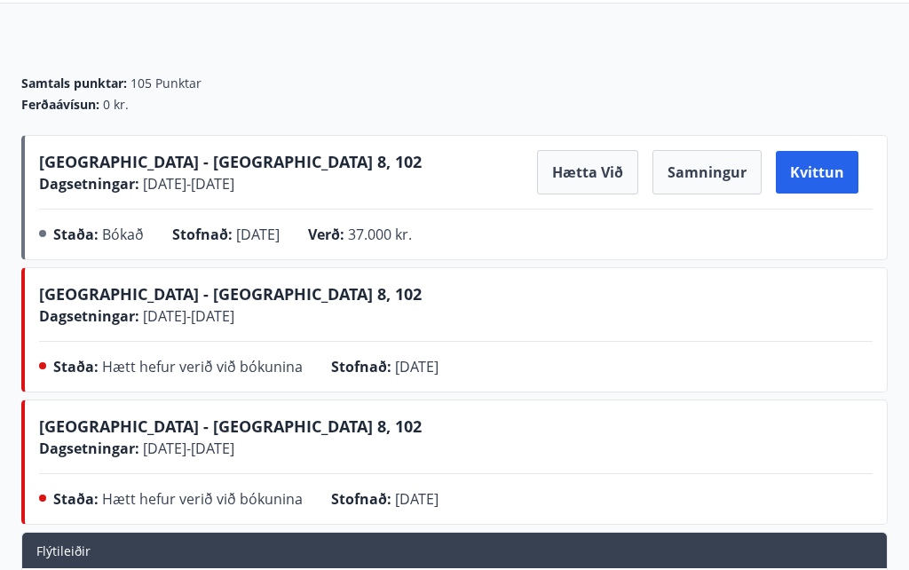
scroll to position [142, 0]
click at [706, 163] on button "Samningur" at bounding box center [706, 172] width 109 height 44
click at [707, 172] on button "Samningur" at bounding box center [706, 172] width 109 height 44
click at [707, 171] on button "Samningur" at bounding box center [706, 172] width 109 height 44
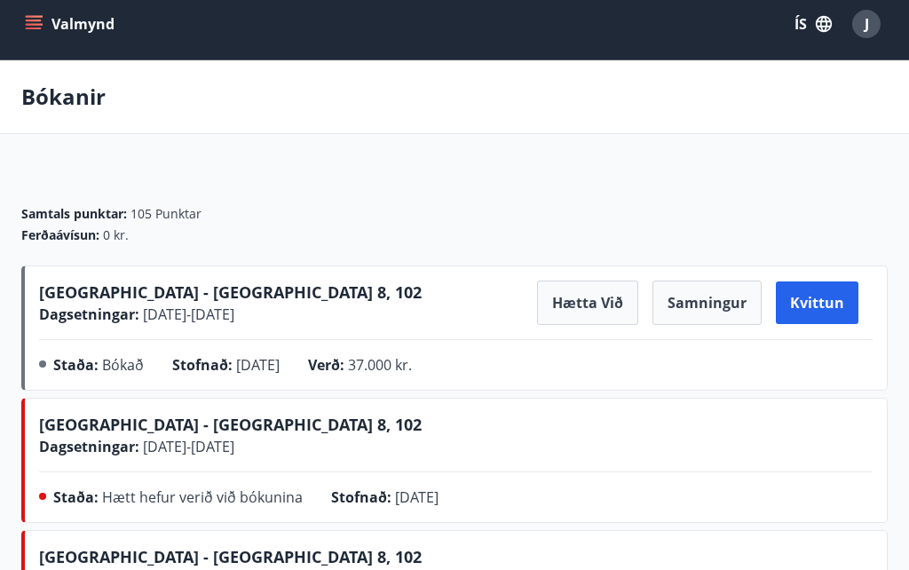
scroll to position [10, 0]
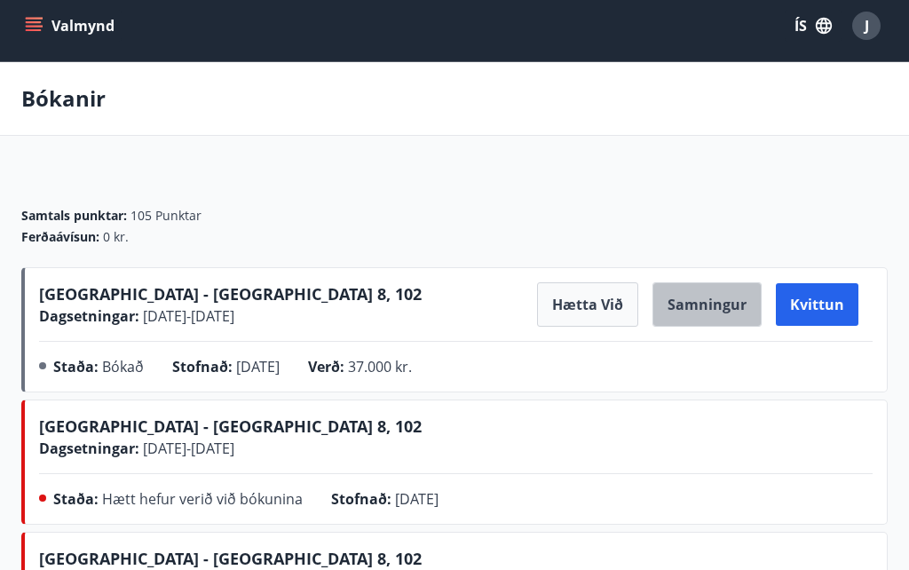
click at [695, 301] on button "Samningur" at bounding box center [706, 304] width 109 height 44
click at [717, 295] on button "Samningur" at bounding box center [706, 304] width 109 height 44
click at [708, 302] on button "Samningur" at bounding box center [706, 304] width 109 height 44
click at [708, 301] on button "Samningur" at bounding box center [706, 304] width 109 height 44
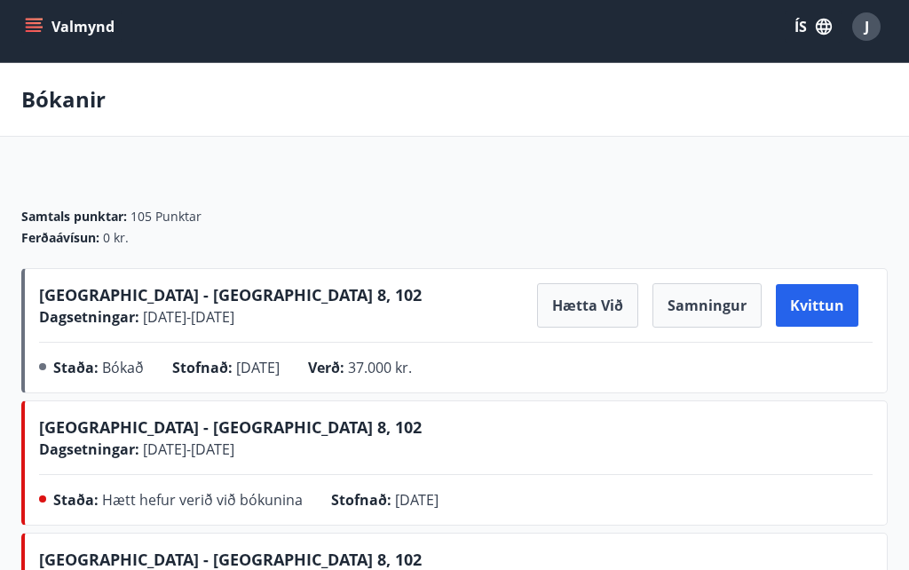
scroll to position [0, 0]
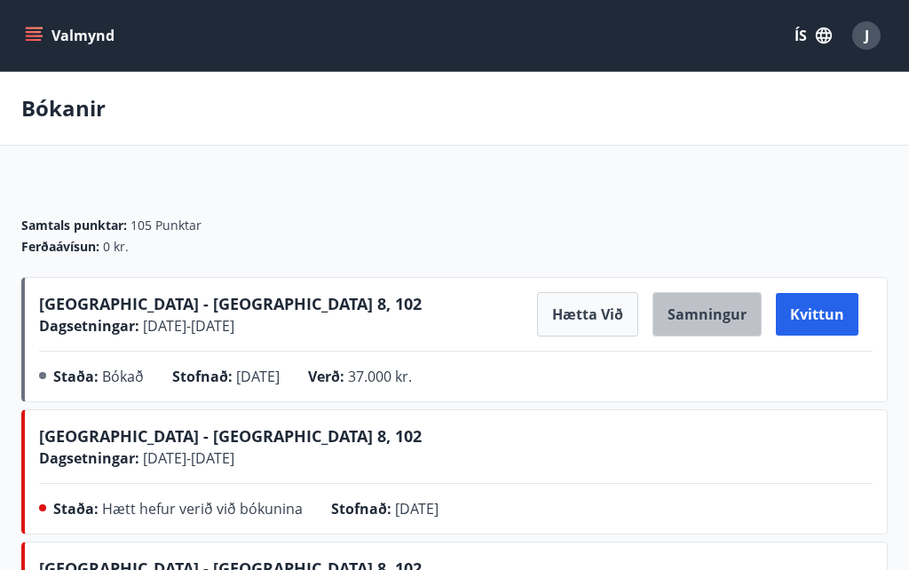
click at [700, 314] on button "Samningur" at bounding box center [706, 314] width 109 height 44
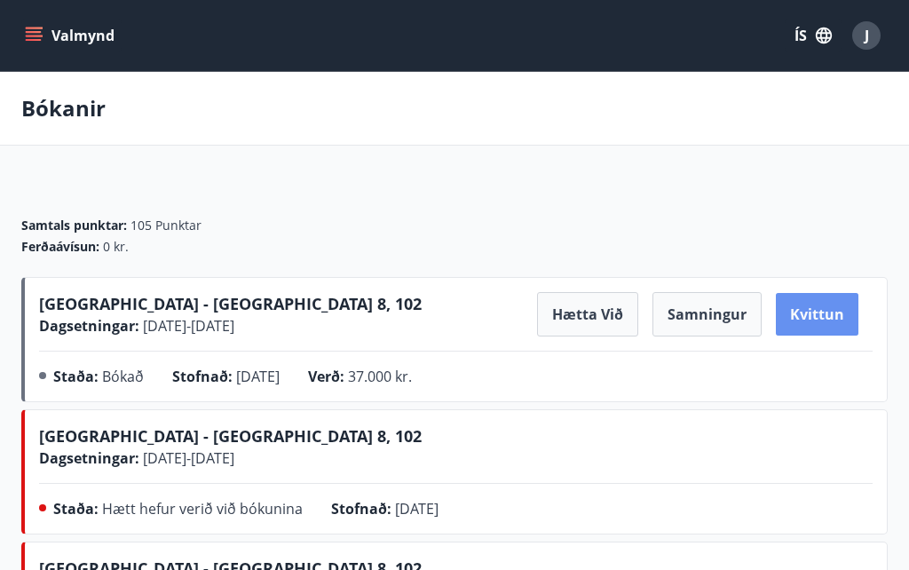
click at [819, 312] on button "Kvittun" at bounding box center [817, 314] width 83 height 43
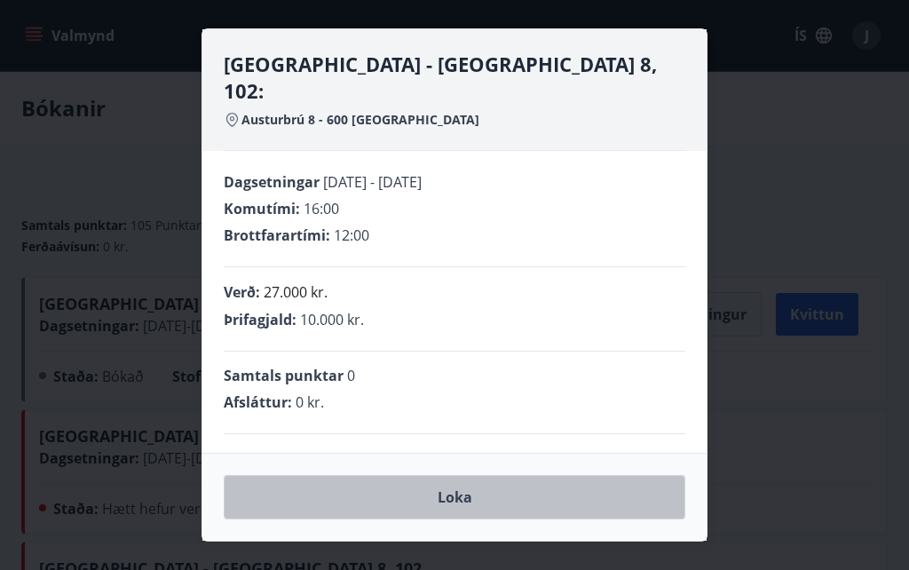
click at [463, 495] on button "Loka" at bounding box center [455, 497] width 462 height 44
